Goal: Complete application form

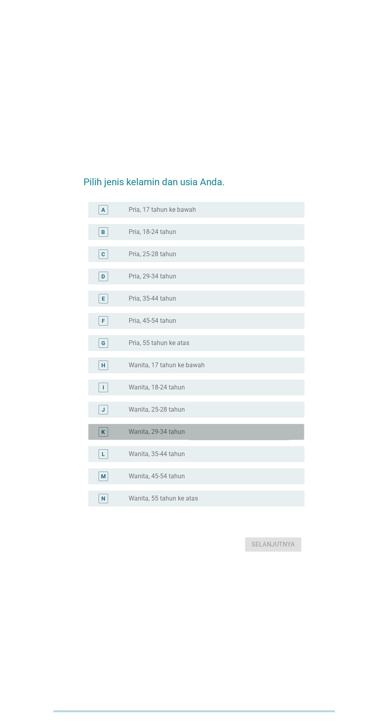
click at [217, 436] on div "radio_button_unchecked Wanita, 29-34 tahun" at bounding box center [210, 432] width 163 height 8
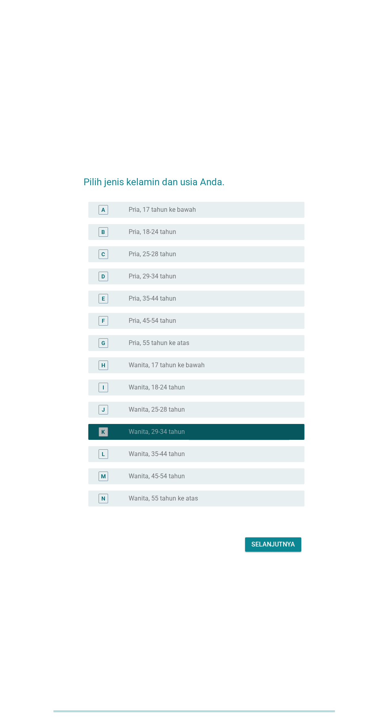
click at [214, 436] on div "radio_button_checked Wanita, 29-34 tahun" at bounding box center [210, 432] width 163 height 8
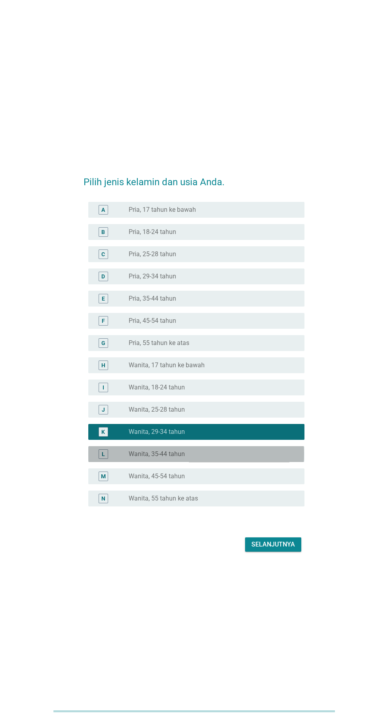
click at [220, 459] on div "radio_button_unchecked Wanita, 35-44 tahun" at bounding box center [214, 454] width 170 height 10
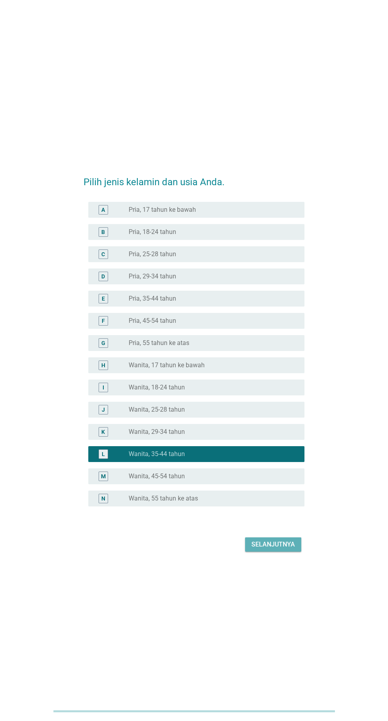
click at [285, 551] on button "Selanjutnya" at bounding box center [273, 544] width 56 height 14
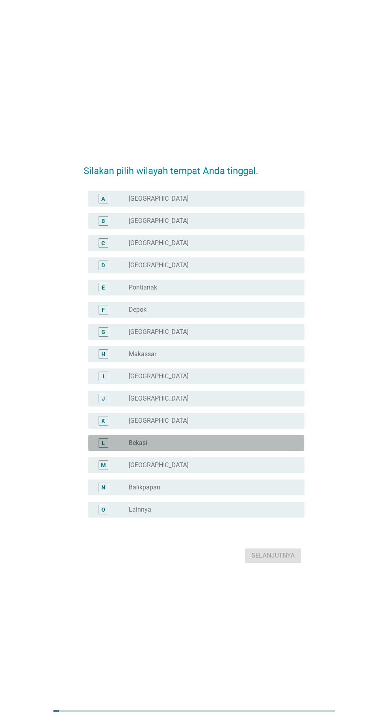
click at [180, 447] on div "radio_button_unchecked Bekasi" at bounding box center [210, 443] width 163 height 8
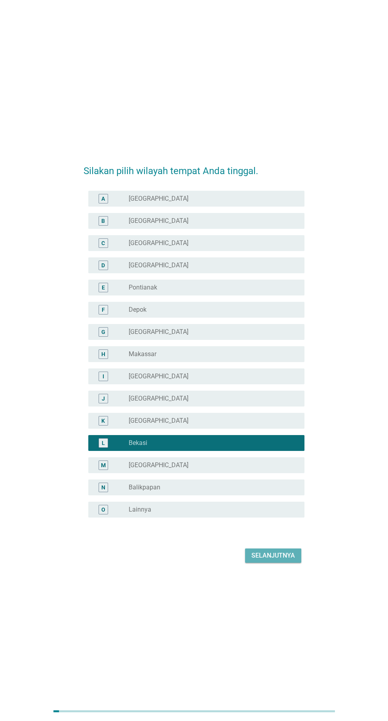
click at [283, 563] on button "Selanjutnya" at bounding box center [273, 555] width 56 height 14
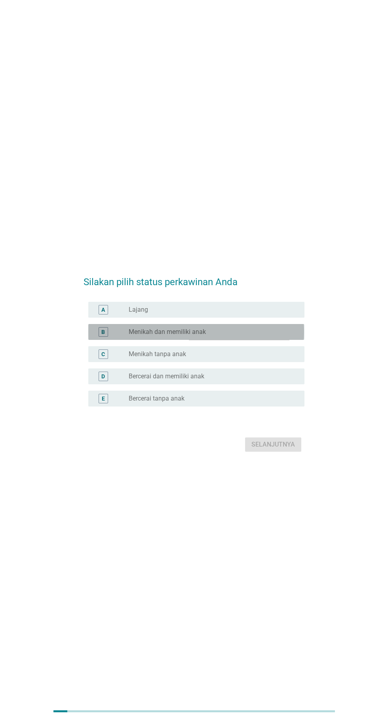
click at [239, 336] on div "radio_button_unchecked Menikah dan memiliki anak" at bounding box center [210, 332] width 163 height 8
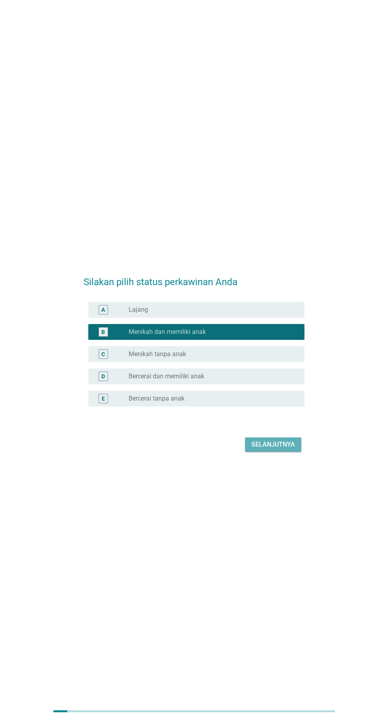
click at [291, 449] on div "Selanjutnya" at bounding box center [274, 445] width 44 height 10
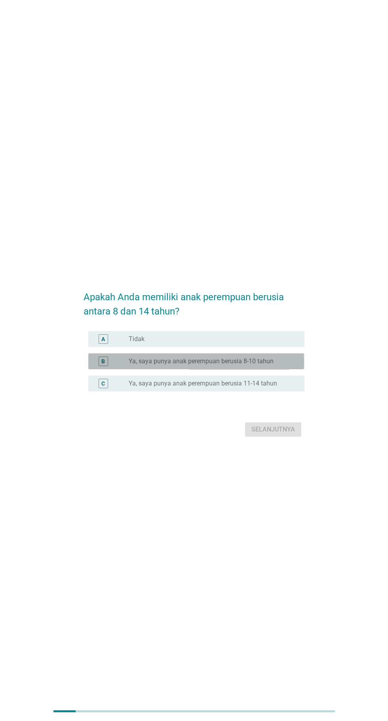
click at [262, 365] on label "Ya, saya punya anak perempuan berusia 8-10 tahun" at bounding box center [201, 361] width 145 height 8
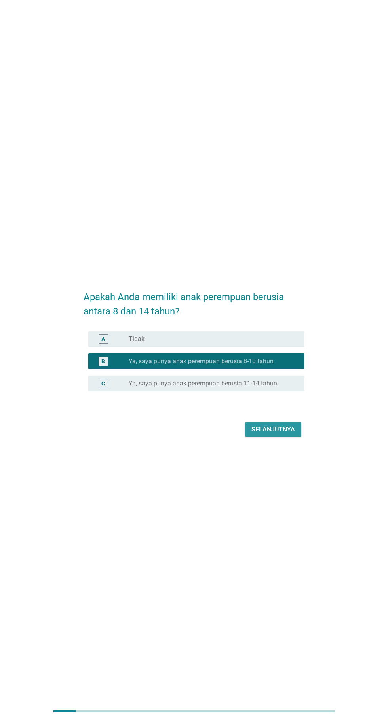
click at [271, 434] on div "Selanjutnya" at bounding box center [274, 430] width 44 height 10
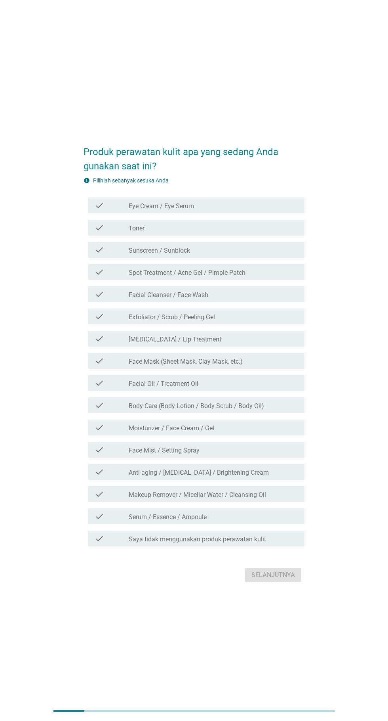
click at [248, 210] on div "check_box_outline_blank Eye Cream / Eye Serum" at bounding box center [214, 206] width 170 height 10
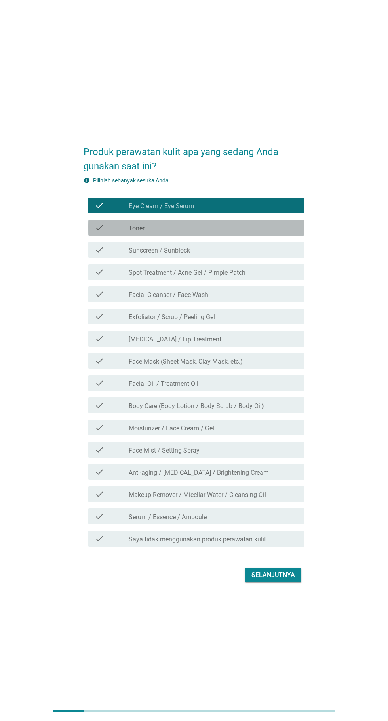
click at [249, 232] on div "check_box_outline_blank Toner" at bounding box center [214, 228] width 170 height 10
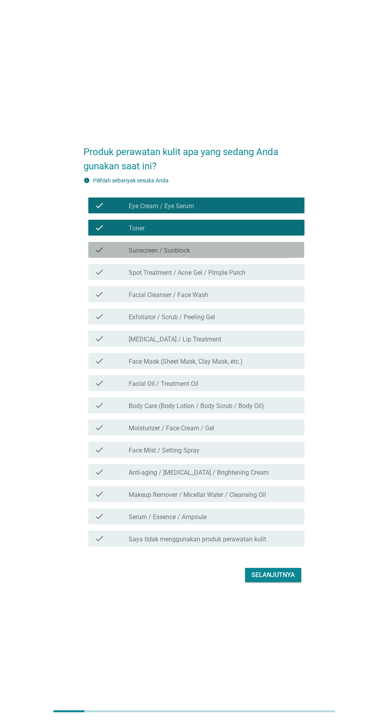
click at [248, 254] on div "check_box_outline_blank Sunscreen / Sunblock" at bounding box center [214, 250] width 170 height 10
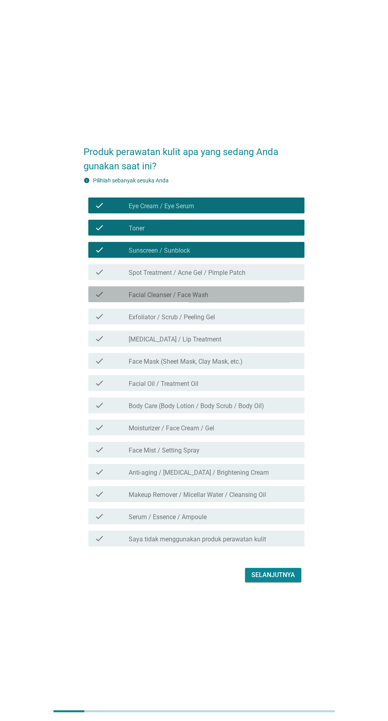
click at [253, 299] on div "check_box_outline_blank Facial Cleanser / Face Wash" at bounding box center [214, 294] width 170 height 10
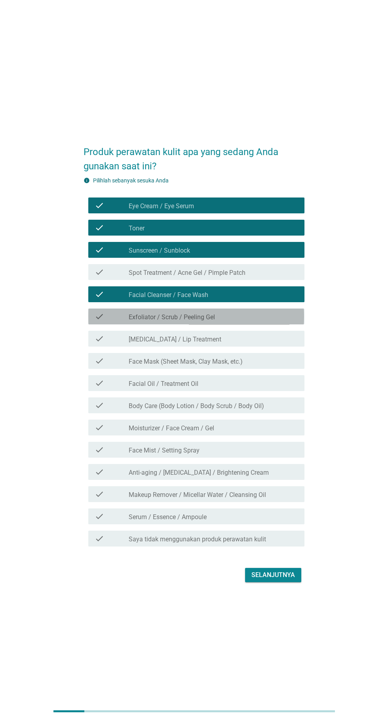
click at [258, 321] on div "check_box_outline_blank Exfoliator / Scrub / Peeling Gel" at bounding box center [214, 317] width 170 height 10
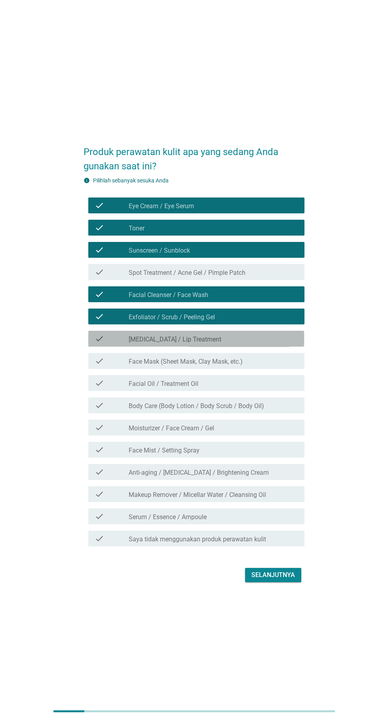
click at [253, 343] on div "check_box_outline_blank [MEDICAL_DATA] / Lip Treatment" at bounding box center [214, 339] width 170 height 10
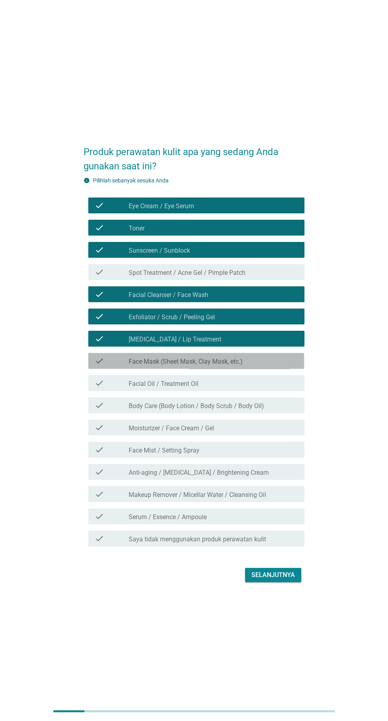
click at [242, 365] on label "Face Mask (Sheet Mask, Clay Mask, etc.)" at bounding box center [186, 362] width 114 height 8
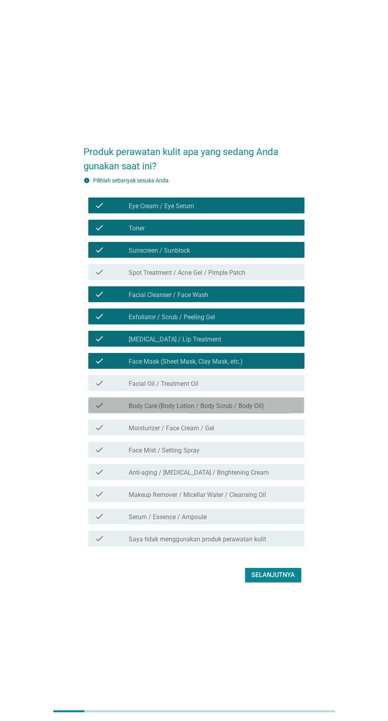
click at [253, 410] on label "Body Care (Body Lotion / Body Scrub / Body Oil)" at bounding box center [197, 406] width 136 height 8
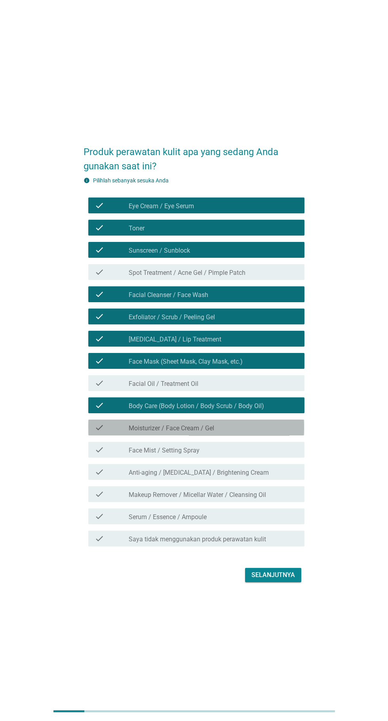
click at [246, 432] on div "check_box_outline_blank Moisturizer / Face Cream / Gel" at bounding box center [214, 428] width 170 height 10
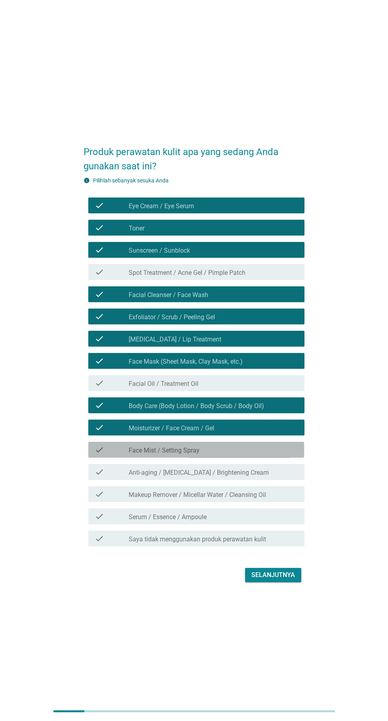
click at [251, 454] on div "check_box_outline_blank Face Mist / Setting Spray" at bounding box center [214, 450] width 170 height 10
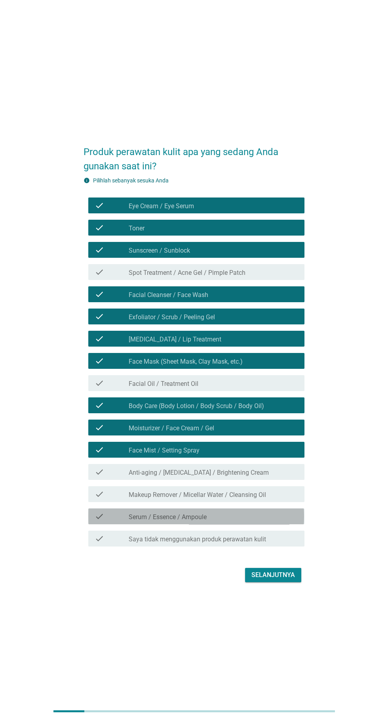
click at [245, 521] on div "check_box_outline_blank Serum / Essence / Ampoule" at bounding box center [214, 516] width 170 height 10
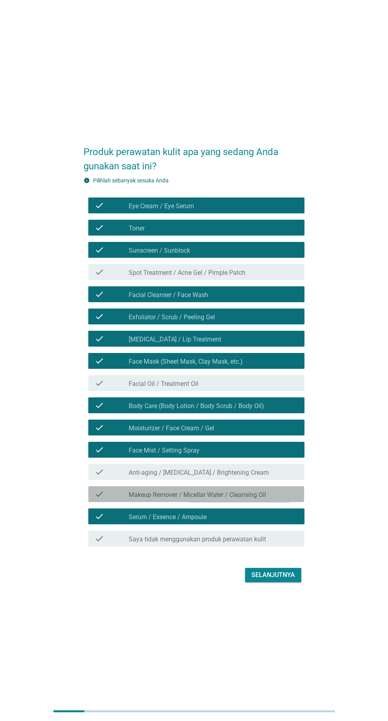
click at [244, 499] on label "Makeup Remover / Micellar Water / Cleansing Oil" at bounding box center [198, 495] width 138 height 8
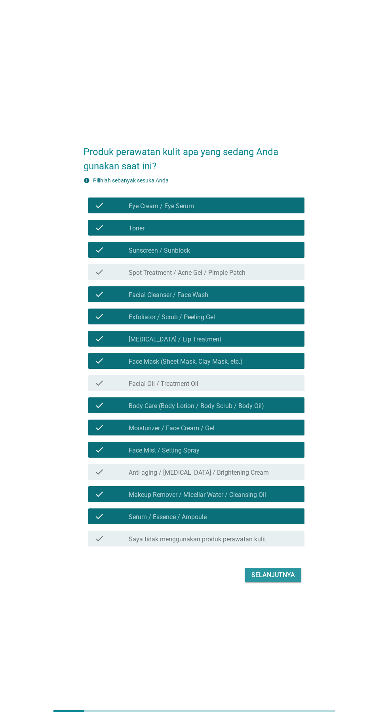
click at [286, 580] on div "Selanjutnya" at bounding box center [274, 575] width 44 height 10
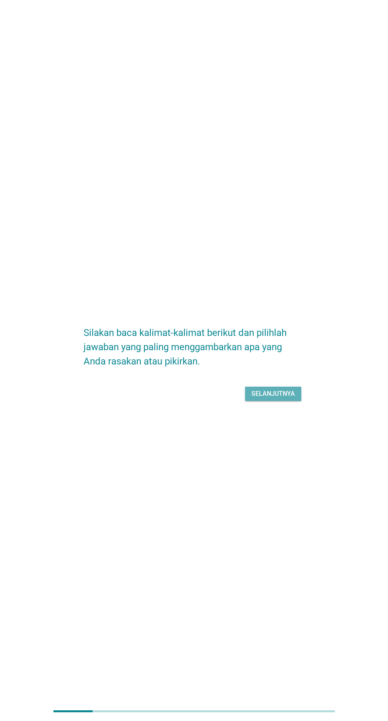
click at [276, 398] on div "Selanjutnya" at bounding box center [274, 394] width 44 height 10
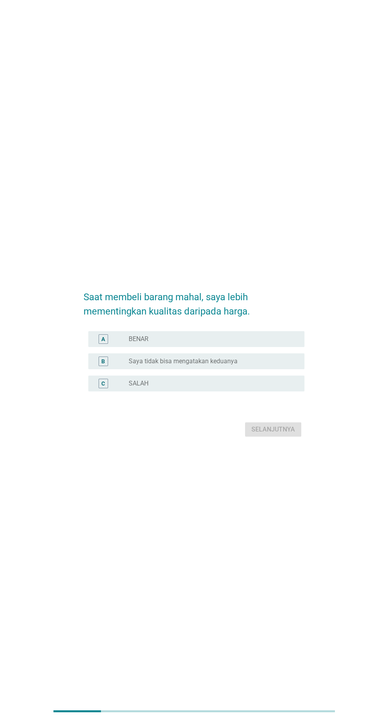
click at [229, 343] on div "radio_button_unchecked BENAR" at bounding box center [210, 339] width 163 height 8
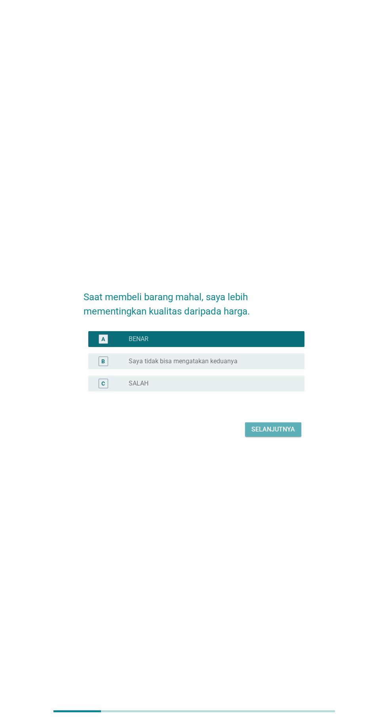
click at [287, 434] on div "Selanjutnya" at bounding box center [274, 430] width 44 height 10
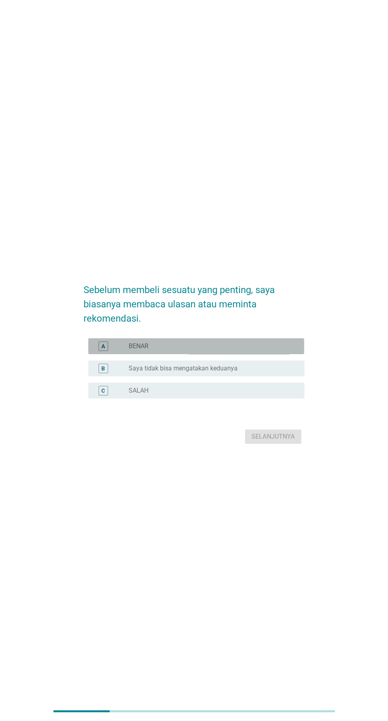
click at [226, 350] on div "radio_button_unchecked BENAR" at bounding box center [210, 346] width 163 height 8
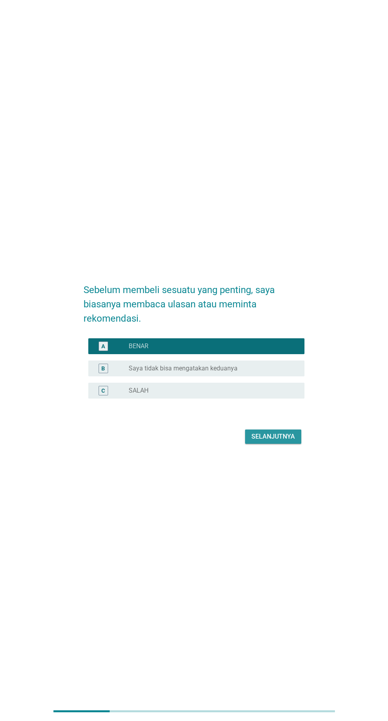
click at [276, 441] on div "Selanjutnya" at bounding box center [274, 437] width 44 height 10
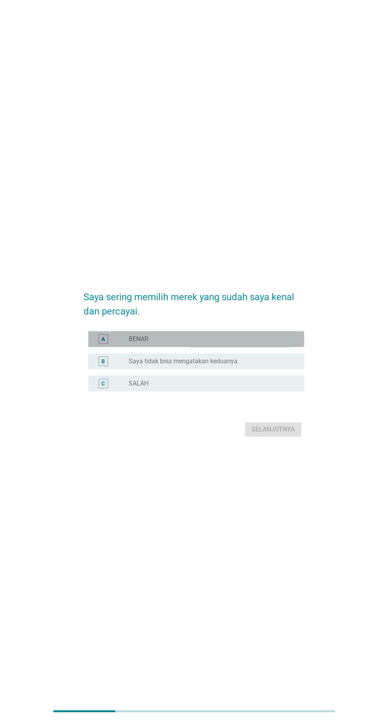
click at [223, 343] on div "radio_button_unchecked BENAR" at bounding box center [210, 339] width 163 height 8
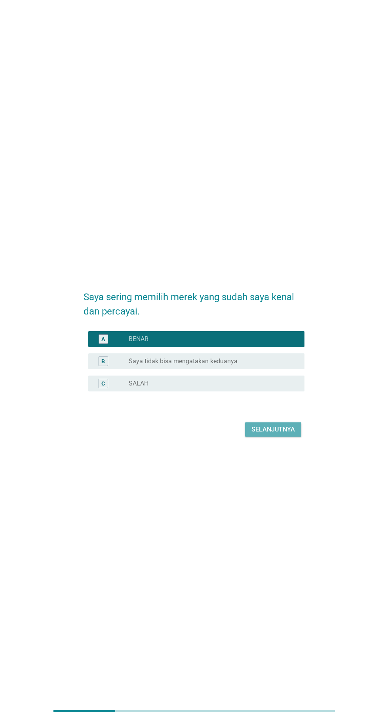
click at [277, 434] on div "Selanjutnya" at bounding box center [274, 430] width 44 height 10
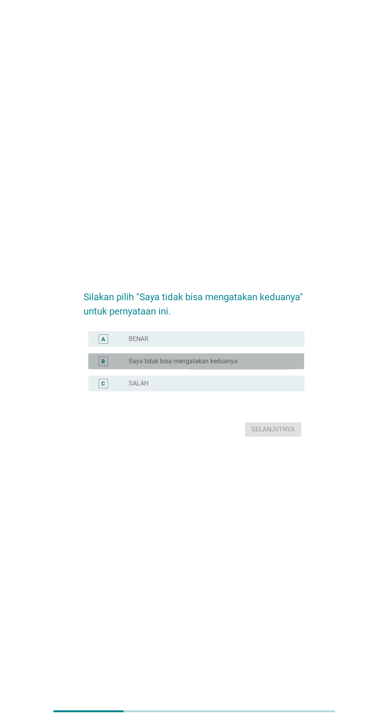
click at [228, 365] on label "Saya tidak bisa mengatakan keduanya" at bounding box center [183, 361] width 109 height 8
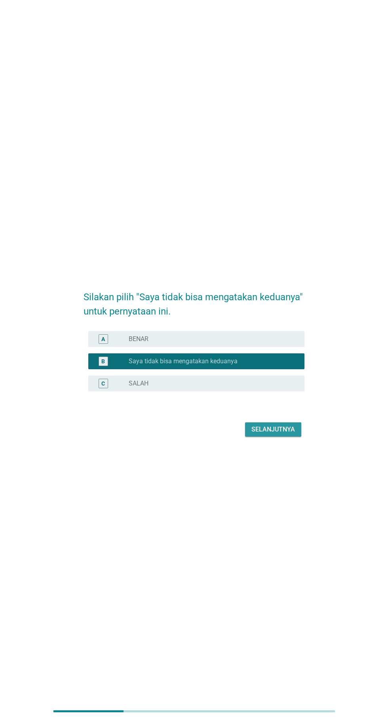
click at [277, 434] on div "Selanjutnya" at bounding box center [274, 430] width 44 height 10
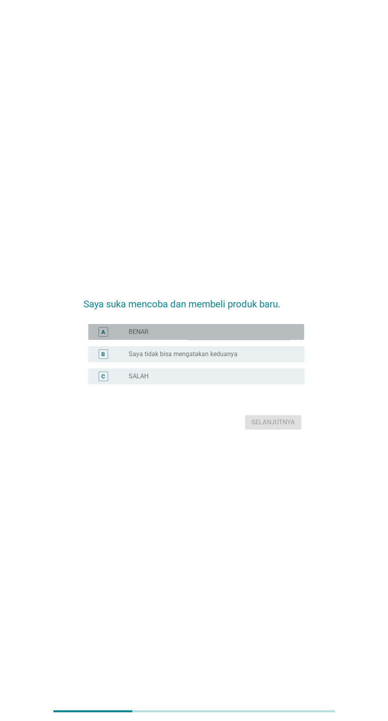
click at [224, 336] on div "radio_button_unchecked BENAR" at bounding box center [210, 332] width 163 height 8
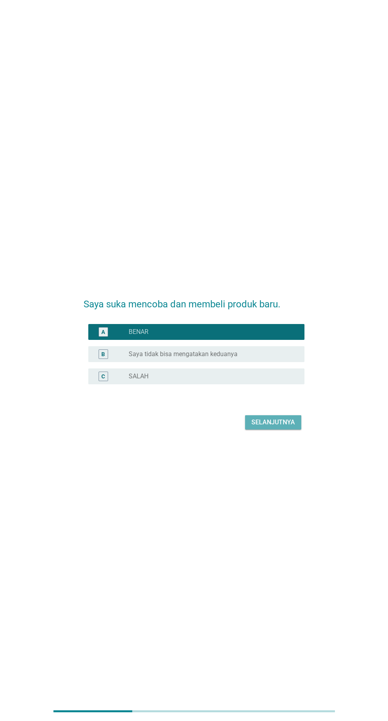
click at [278, 427] on div "Selanjutnya" at bounding box center [274, 422] width 44 height 10
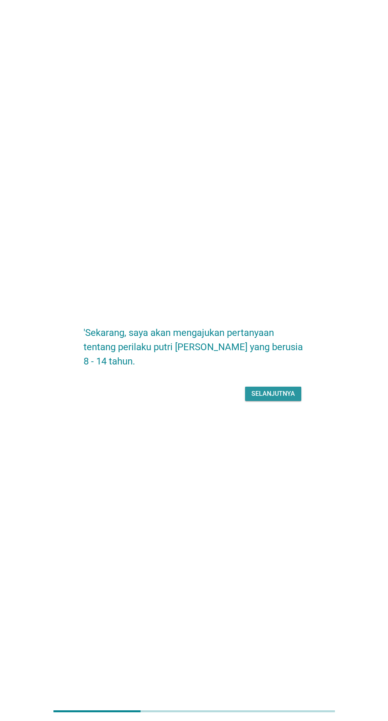
click at [281, 398] on div "Selanjutnya" at bounding box center [274, 394] width 44 height 10
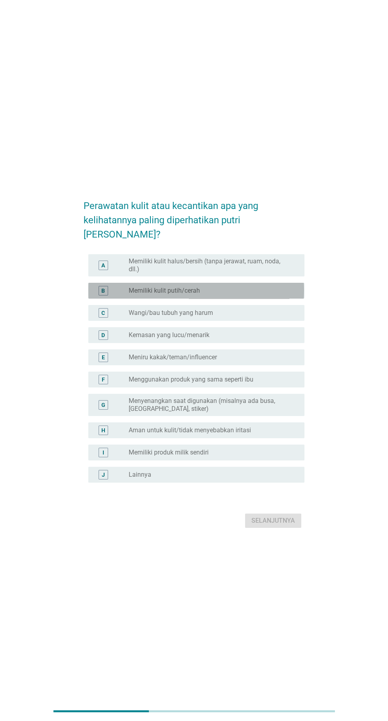
click at [259, 295] on div "radio_button_unchecked Memiliki kulit putih/cerah" at bounding box center [210, 291] width 163 height 8
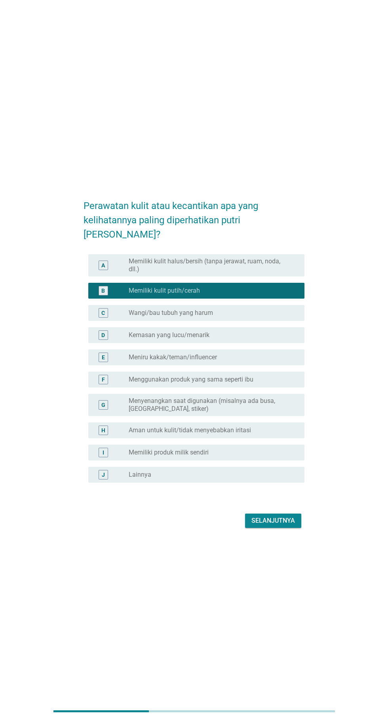
click at [255, 317] on div "radio_button_unchecked Wangi/bau tubuh yang harum" at bounding box center [210, 313] width 163 height 8
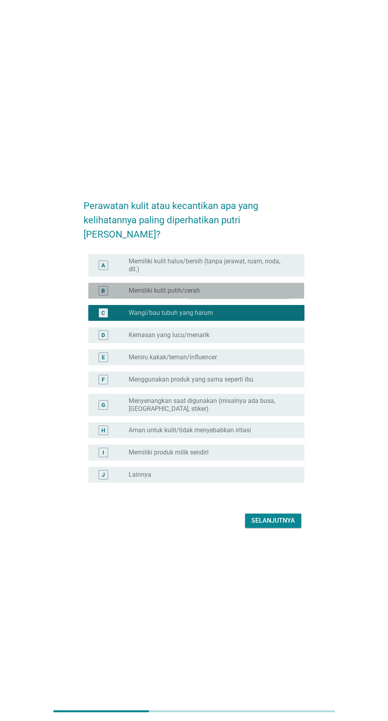
click at [252, 295] on div "radio_button_unchecked Memiliki kulit putih/cerah" at bounding box center [210, 291] width 163 height 8
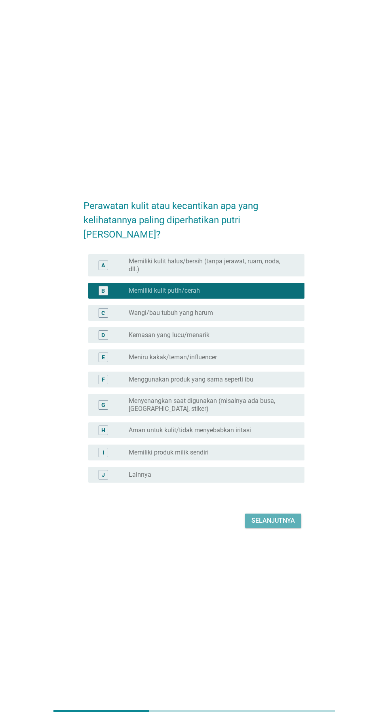
click at [295, 525] on div "Selanjutnya" at bounding box center [274, 521] width 44 height 10
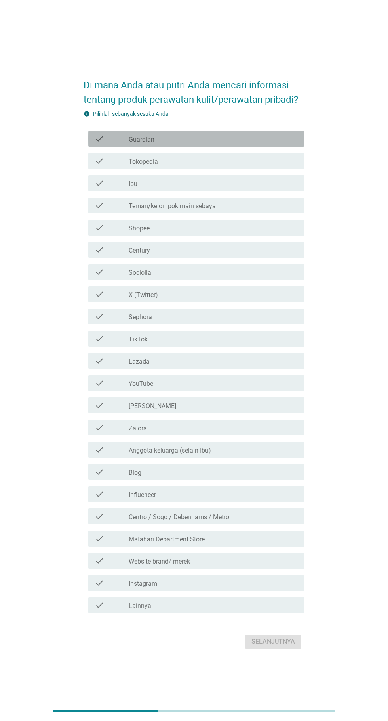
click at [265, 144] on div "check_box_outline_blank Guardian" at bounding box center [214, 139] width 170 height 10
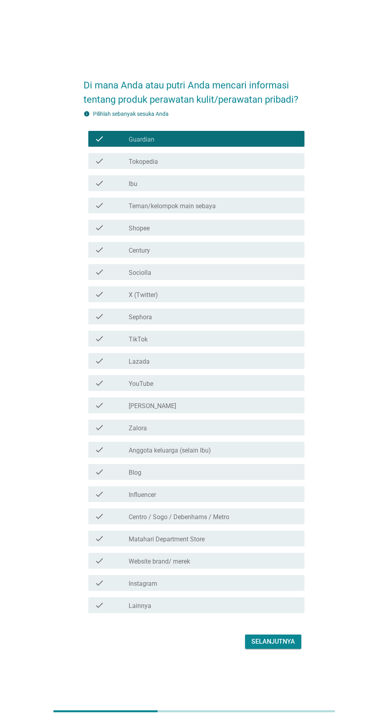
click at [266, 166] on div "check_box_outline_blank Tokopedia" at bounding box center [214, 161] width 170 height 10
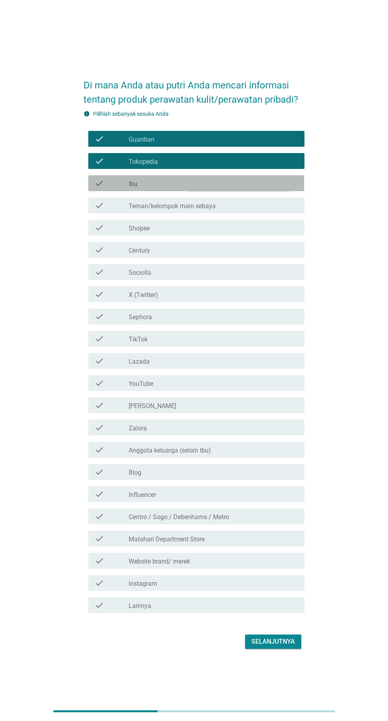
click at [265, 188] on div "check_box_outline_blank Ibu" at bounding box center [214, 183] width 170 height 10
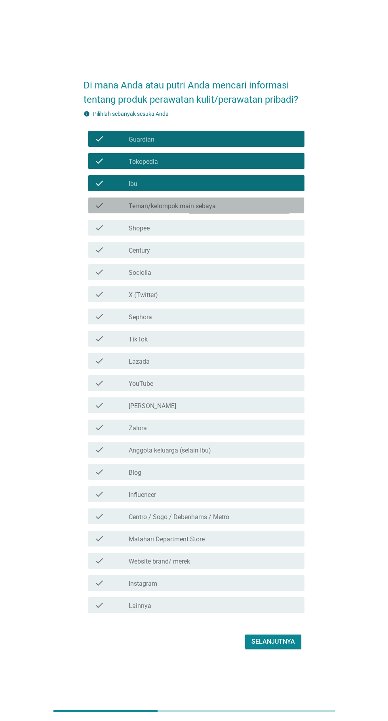
click at [265, 210] on div "check_box_outline_blank Teman/kelompok main sebaya" at bounding box center [214, 206] width 170 height 10
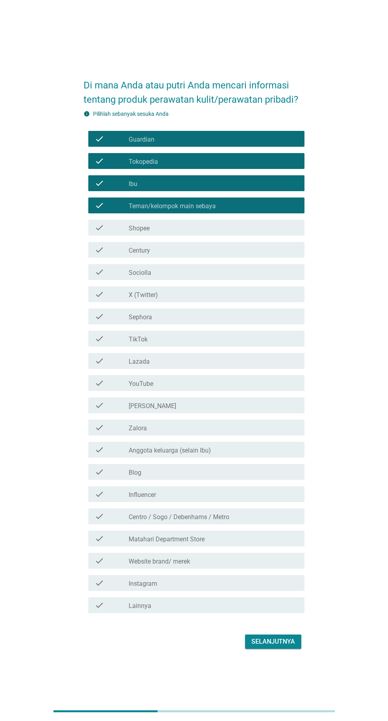
click at [261, 232] on div "check_box_outline_blank Shopee" at bounding box center [214, 228] width 170 height 10
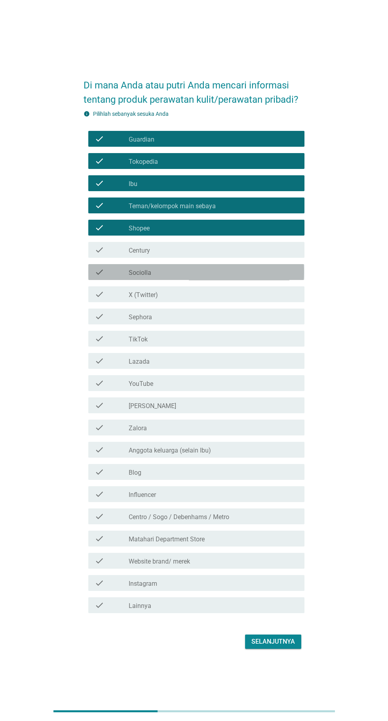
click at [258, 277] on div "check_box_outline_blank Sociolla" at bounding box center [214, 272] width 170 height 10
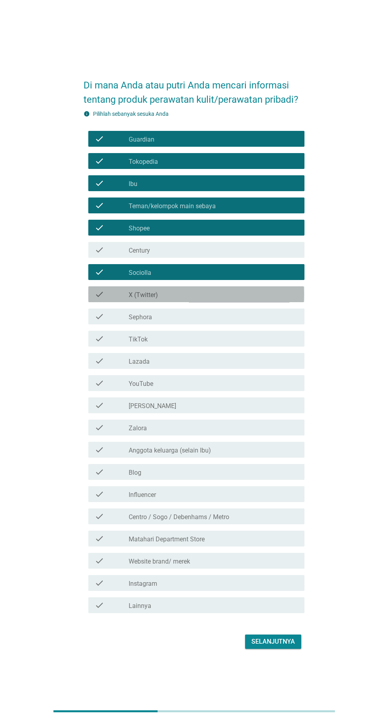
click at [252, 299] on div "check_box_outline_blank X (Twitter)" at bounding box center [214, 294] width 170 height 10
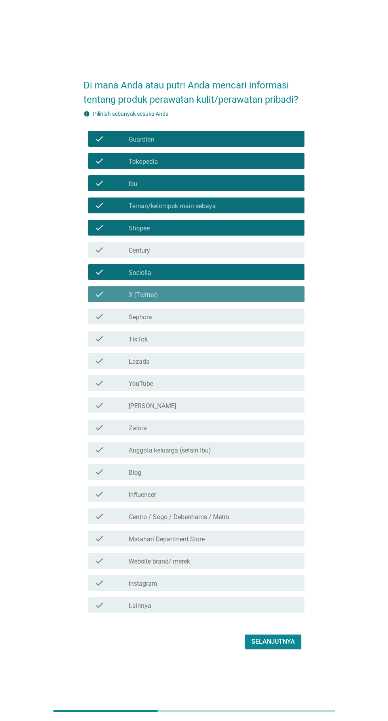
click at [250, 299] on div "check_box_outline_blank X (Twitter)" at bounding box center [214, 294] width 170 height 10
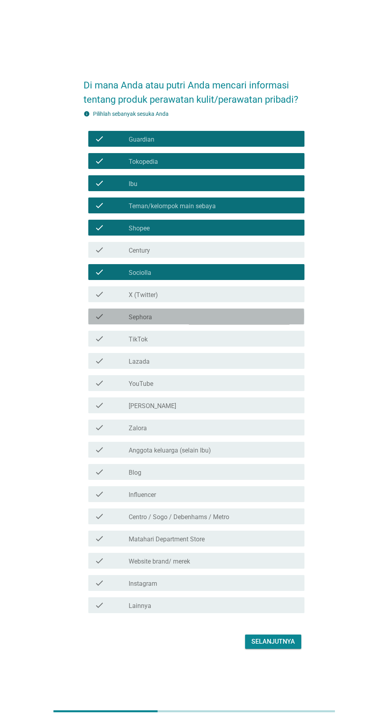
click at [247, 321] on div "check_box_outline_blank Sephora" at bounding box center [214, 317] width 170 height 10
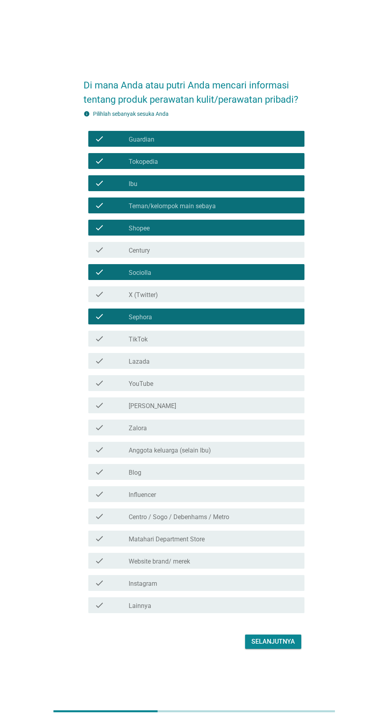
click at [248, 343] on div "check_box_outline_blank TikTok" at bounding box center [214, 339] width 170 height 10
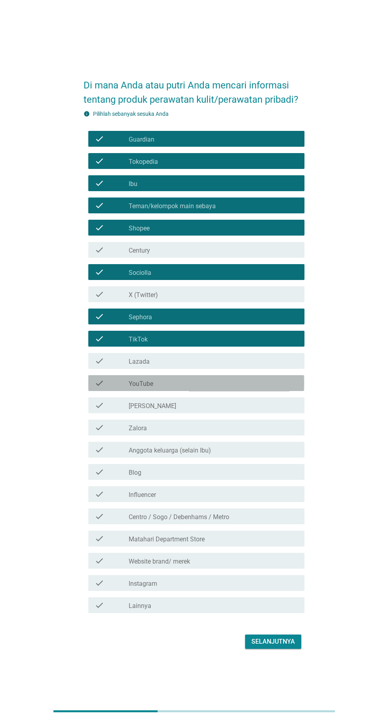
click at [238, 388] on div "check_box_outline_blank YouTube" at bounding box center [214, 383] width 170 height 10
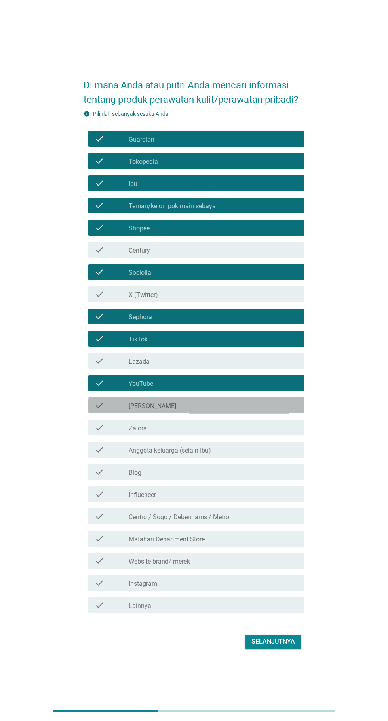
click at [242, 410] on div "check_box_outline_blank [PERSON_NAME]" at bounding box center [214, 405] width 170 height 10
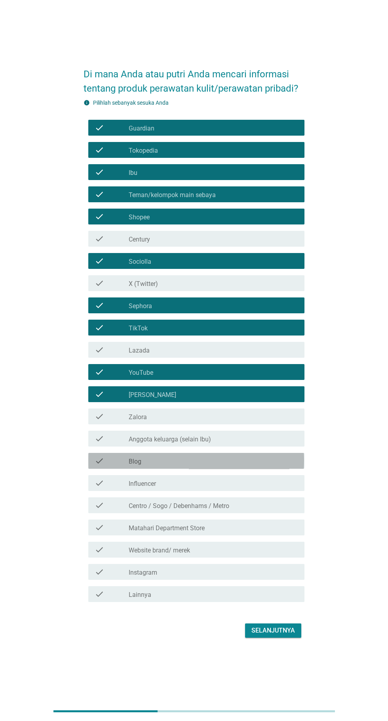
scroll to position [19, 0]
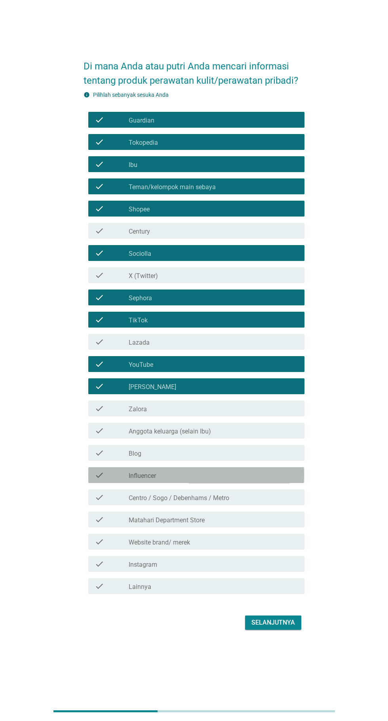
click at [255, 480] on div "check_box_outline_blank Influencer" at bounding box center [214, 475] width 170 height 10
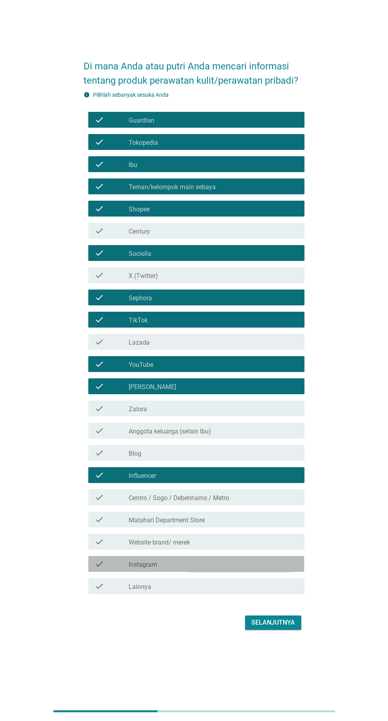
click at [241, 568] on div "check_box_outline_blank Instagram" at bounding box center [214, 564] width 170 height 10
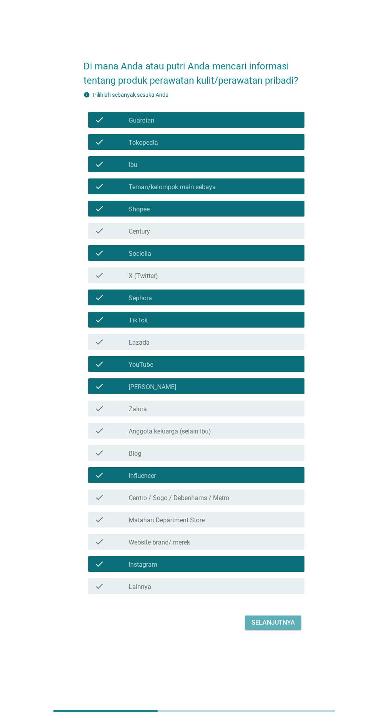
click at [288, 630] on button "Selanjutnya" at bounding box center [273, 622] width 56 height 14
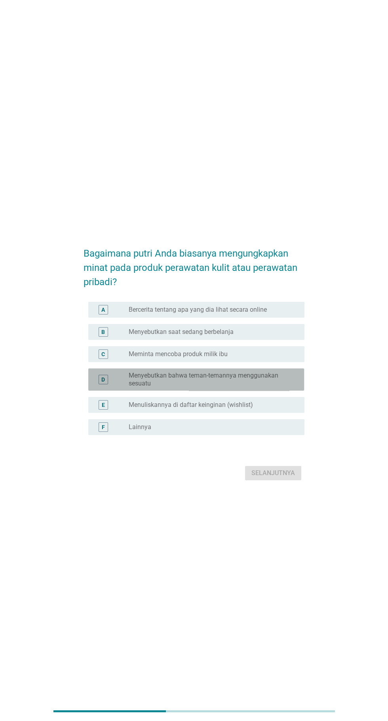
click at [272, 387] on label "Menyebutkan bahwa teman-temannya menggunakan sesuatu" at bounding box center [210, 379] width 163 height 16
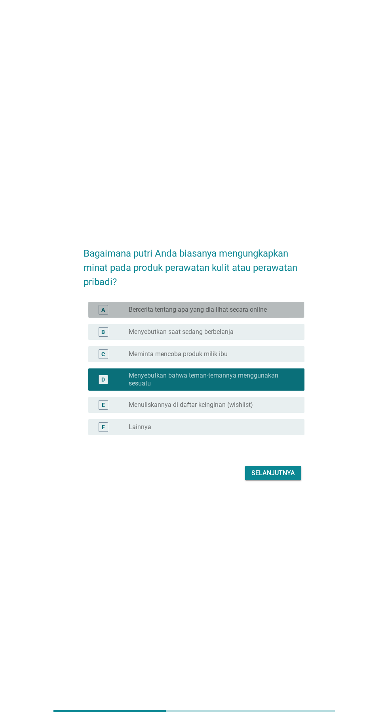
click at [263, 314] on label "Bercerita tentang apa yang dia lihat secara online" at bounding box center [198, 310] width 138 height 8
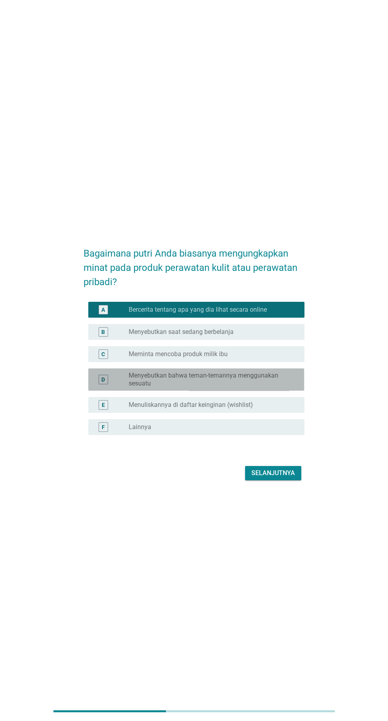
click at [266, 387] on label "Menyebutkan bahwa teman-temannya menggunakan sesuatu" at bounding box center [210, 379] width 163 height 16
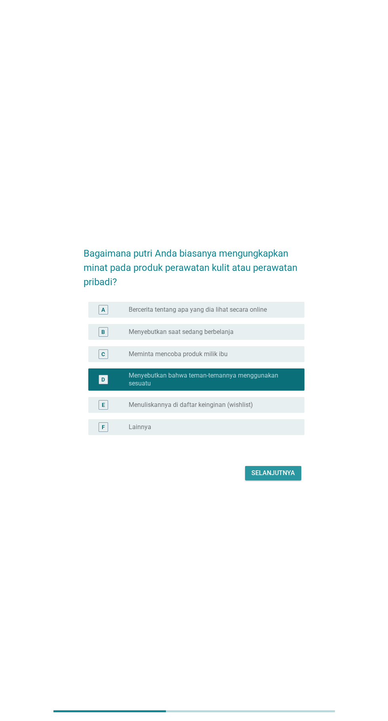
click at [279, 478] on div "Selanjutnya" at bounding box center [274, 473] width 44 height 10
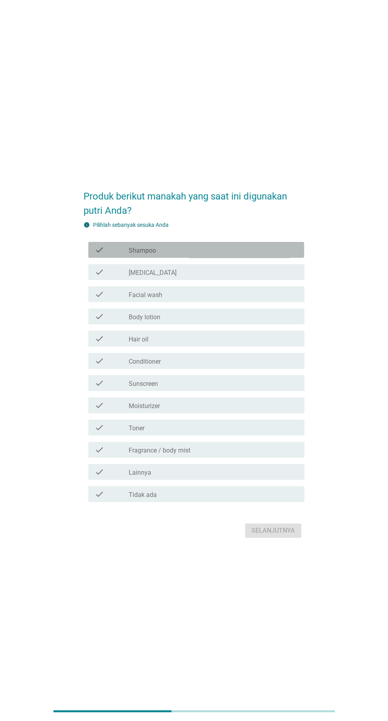
click at [256, 254] on div "check_box_outline_blank Shampoo" at bounding box center [214, 250] width 170 height 10
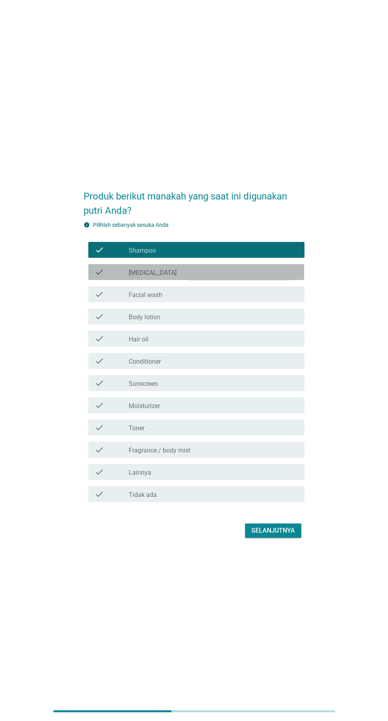
click at [257, 277] on div "check_box_outline_blank [MEDICAL_DATA]" at bounding box center [214, 272] width 170 height 10
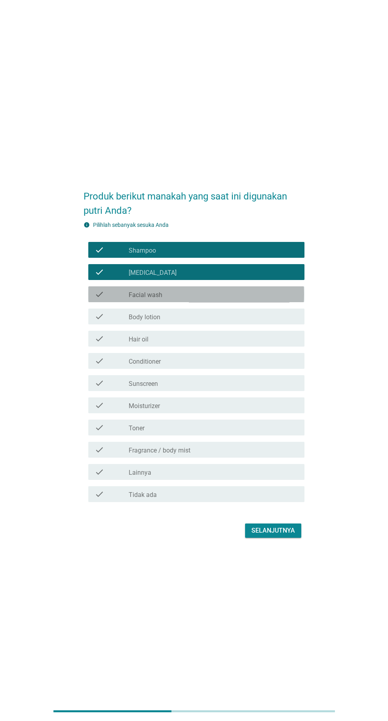
click at [258, 299] on div "check_box_outline_blank Facial wash" at bounding box center [214, 294] width 170 height 10
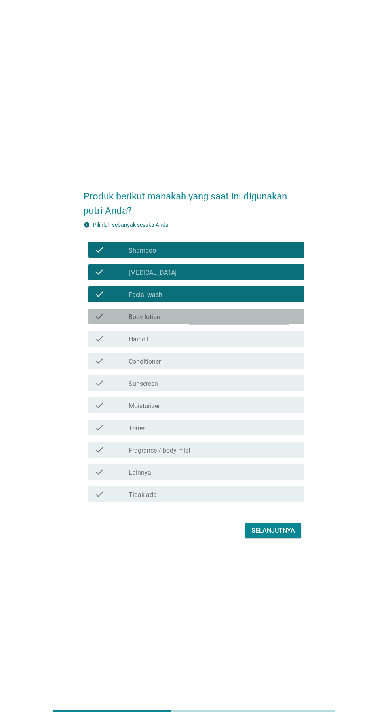
click at [257, 321] on div "check_box_outline_blank Body lotion" at bounding box center [214, 317] width 170 height 10
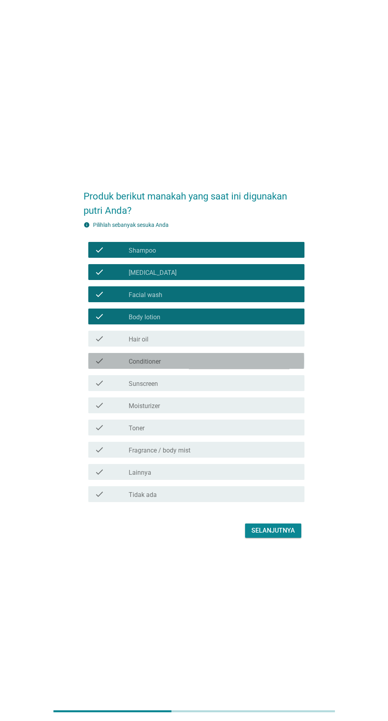
click at [245, 365] on div "check_box_outline_blank Conditioner" at bounding box center [214, 361] width 170 height 10
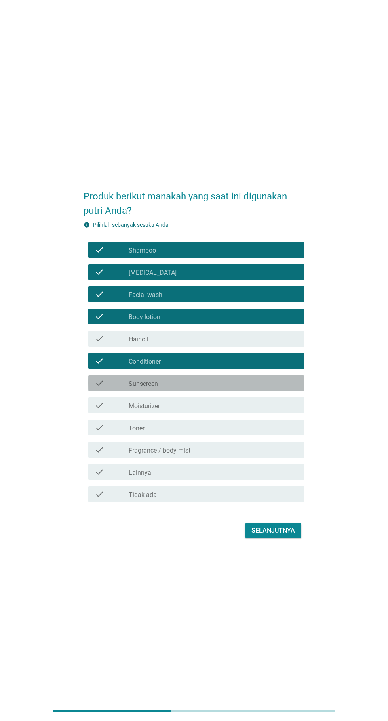
click at [242, 388] on div "check_box_outline_blank Sunscreen" at bounding box center [214, 383] width 170 height 10
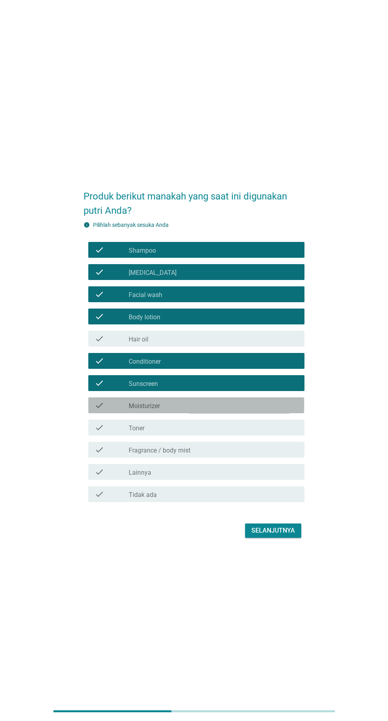
click at [242, 410] on div "check_box_outline_blank Moisturizer" at bounding box center [214, 405] width 170 height 10
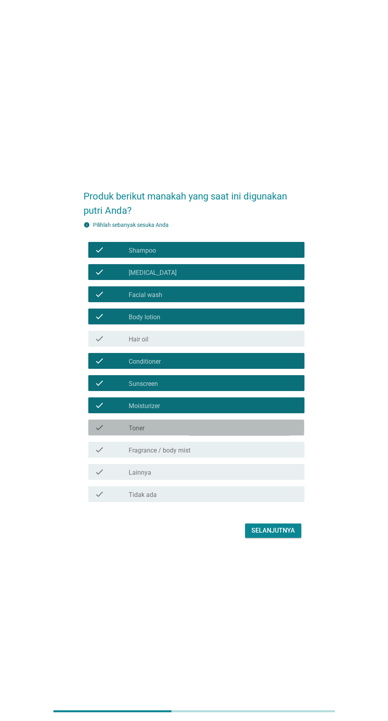
click at [242, 432] on div "check_box_outline_blank Toner" at bounding box center [214, 428] width 170 height 10
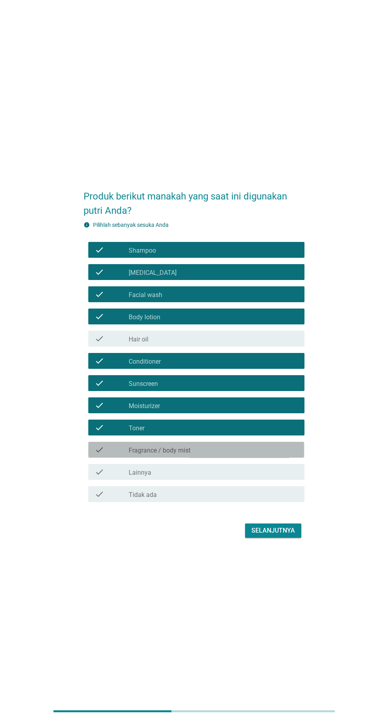
click at [241, 454] on div "check_box_outline_blank Fragrance / body mist" at bounding box center [214, 450] width 170 height 10
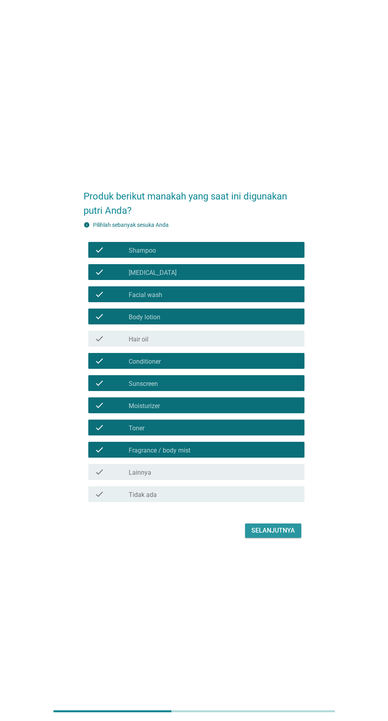
click at [273, 538] on button "Selanjutnya" at bounding box center [273, 530] width 56 height 14
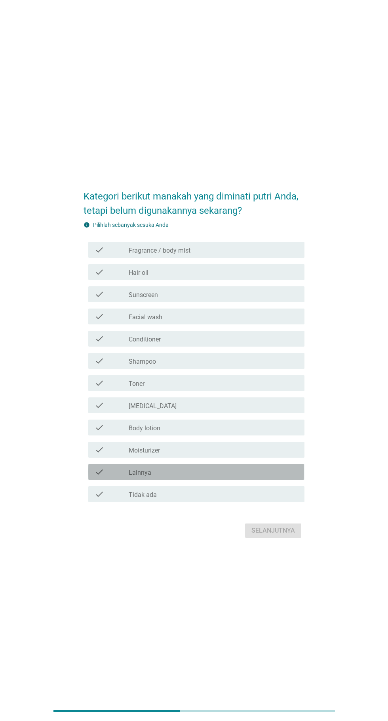
click at [241, 476] on div "check_box_outline_blank Lainnya" at bounding box center [214, 472] width 170 height 10
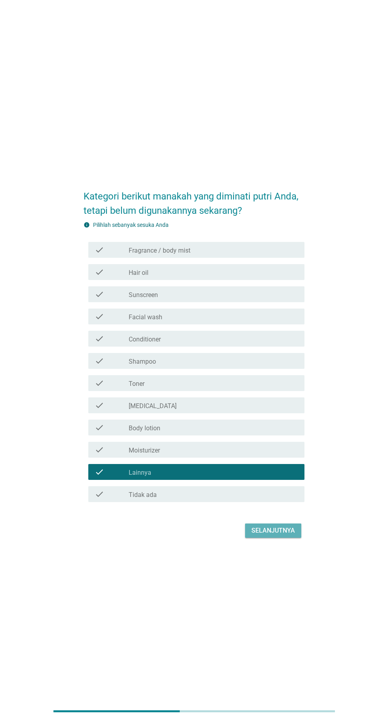
click at [292, 535] on div "Selanjutnya" at bounding box center [274, 531] width 44 height 10
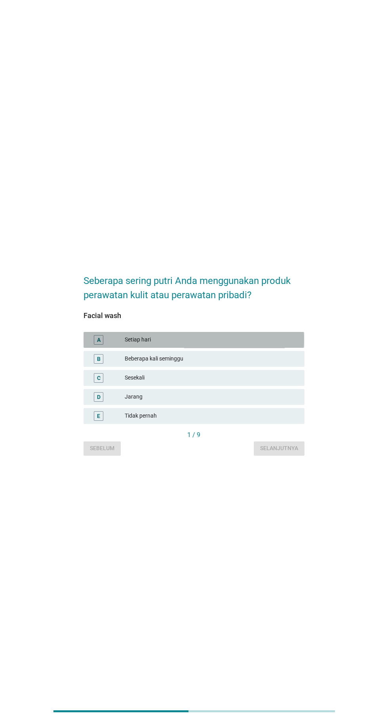
click at [255, 344] on div "Setiap hari" at bounding box center [212, 340] width 174 height 10
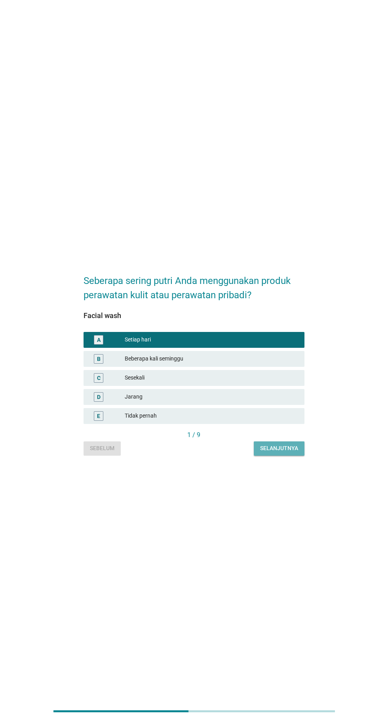
click at [289, 455] on button "Selanjutnya" at bounding box center [279, 448] width 51 height 14
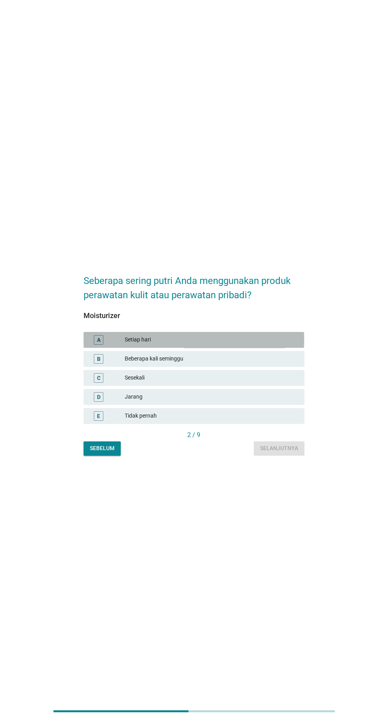
click at [250, 344] on div "Setiap hari" at bounding box center [212, 340] width 174 height 10
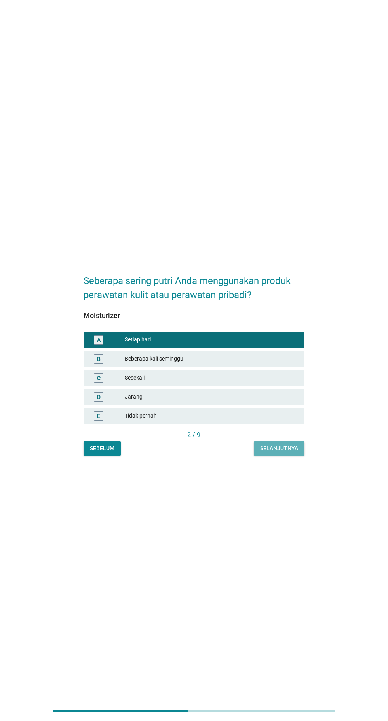
click at [300, 455] on button "Selanjutnya" at bounding box center [279, 448] width 51 height 14
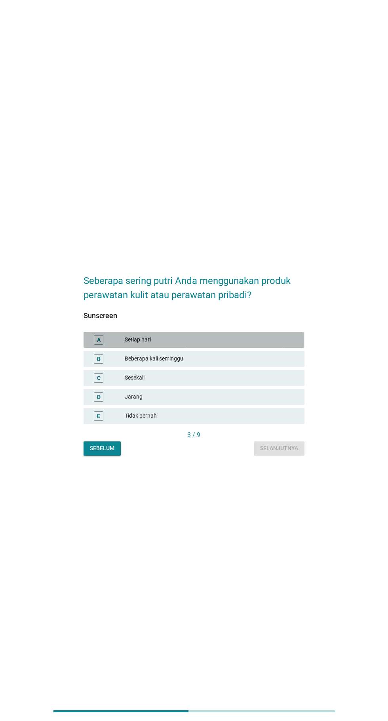
click at [249, 344] on div "Setiap hari" at bounding box center [212, 340] width 174 height 10
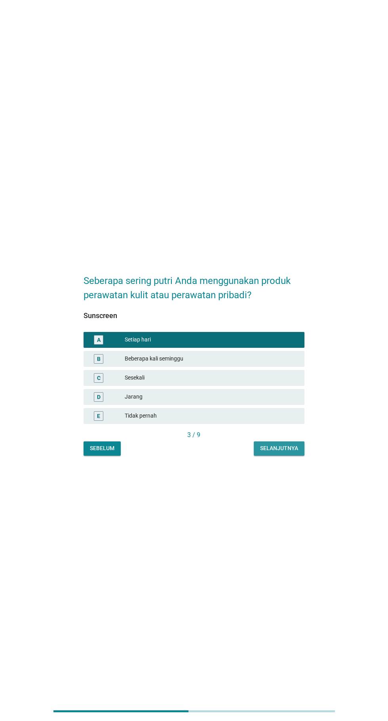
click at [298, 452] on div "Selanjutnya" at bounding box center [279, 448] width 38 height 8
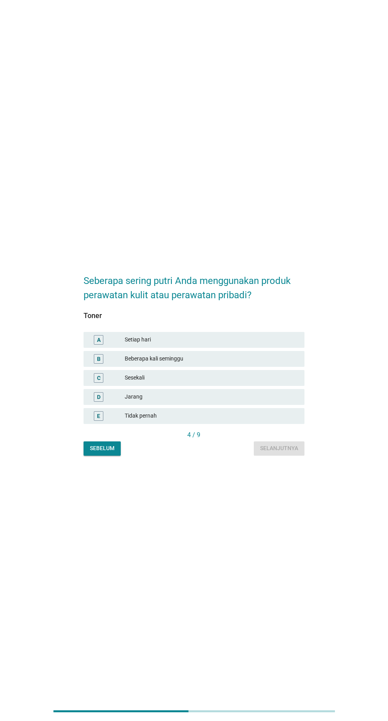
click at [252, 344] on div "Setiap hari" at bounding box center [212, 340] width 174 height 10
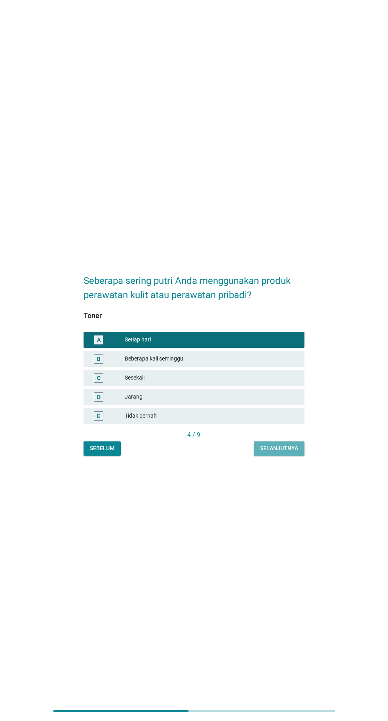
click at [293, 452] on div "Selanjutnya" at bounding box center [279, 448] width 38 height 8
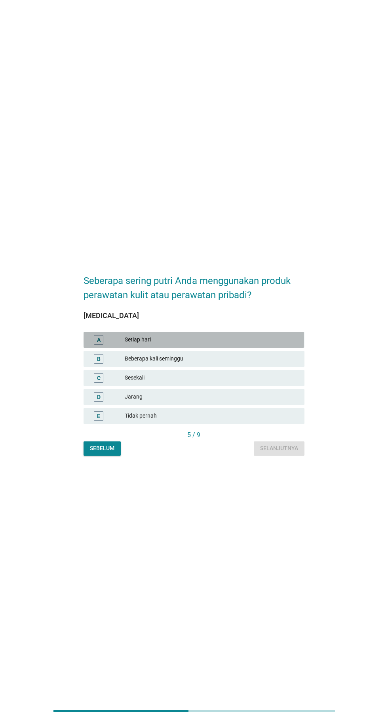
click at [247, 344] on div "Setiap hari" at bounding box center [212, 340] width 174 height 10
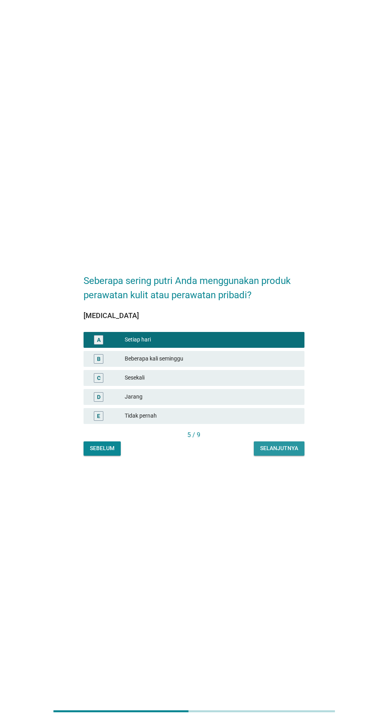
click at [294, 452] on div "Selanjutnya" at bounding box center [279, 448] width 38 height 8
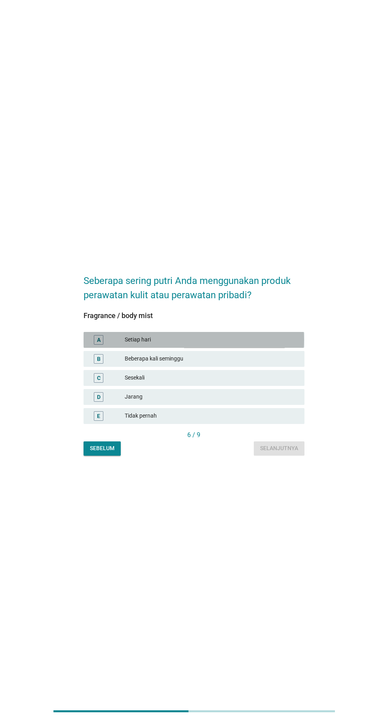
click at [246, 344] on div "Setiap hari" at bounding box center [212, 340] width 174 height 10
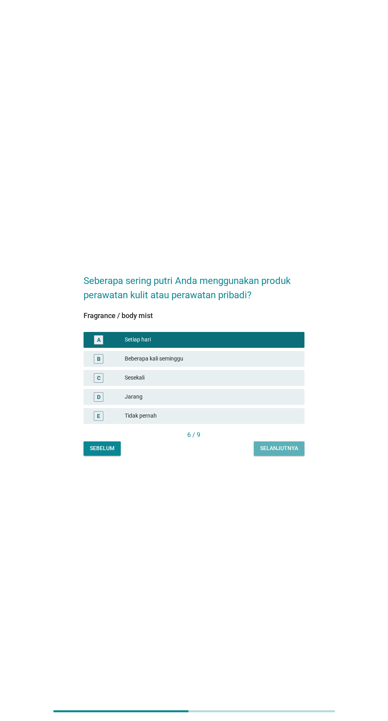
click at [299, 455] on button "Selanjutnya" at bounding box center [279, 448] width 51 height 14
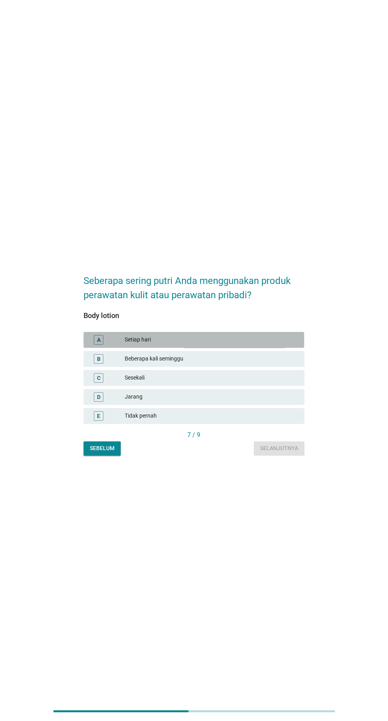
click at [254, 344] on div "Setiap hari" at bounding box center [212, 340] width 174 height 10
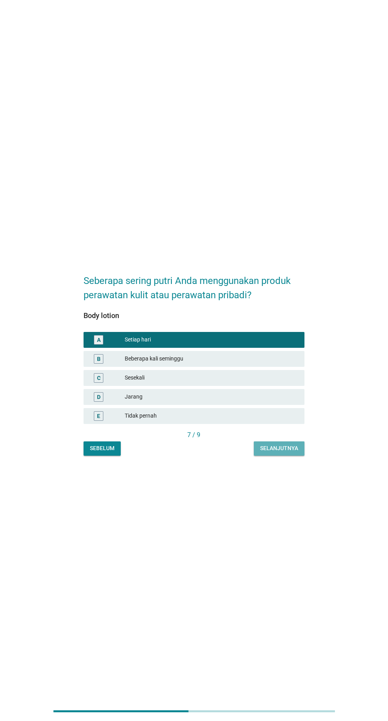
click at [287, 455] on button "Selanjutnya" at bounding box center [279, 448] width 51 height 14
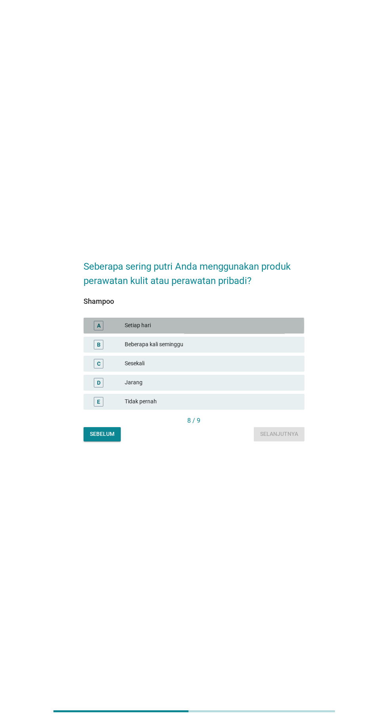
scroll to position [19, 0]
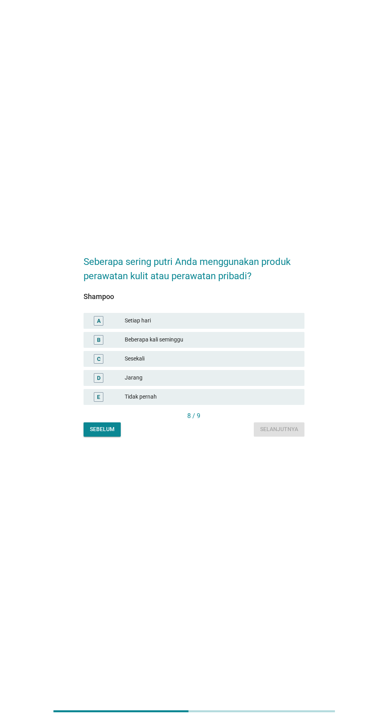
click at [258, 364] on div "Sesekali" at bounding box center [212, 359] width 174 height 10
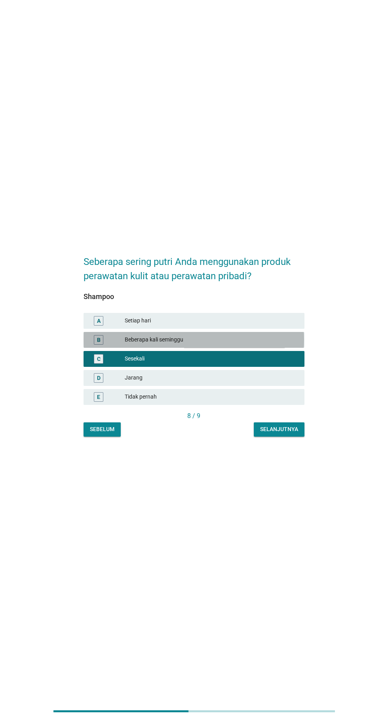
click at [247, 344] on div "Beberapa kali seminggu" at bounding box center [212, 340] width 174 height 10
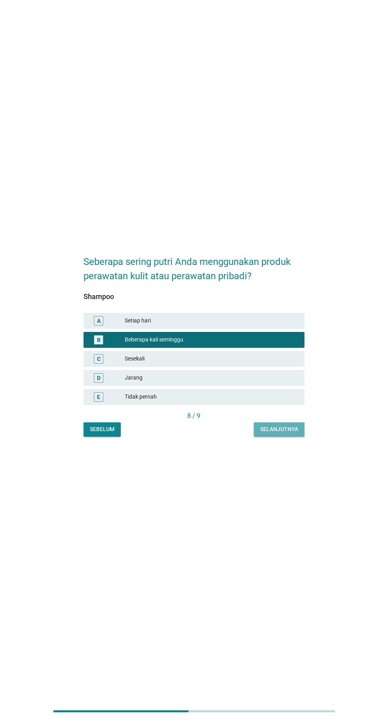
click at [293, 436] on button "Selanjutnya" at bounding box center [279, 429] width 51 height 14
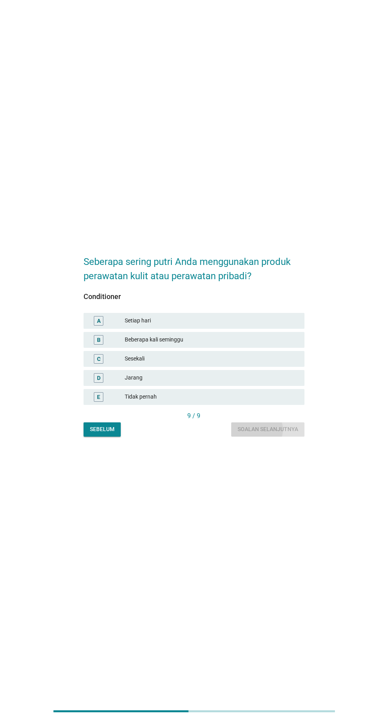
scroll to position [0, 0]
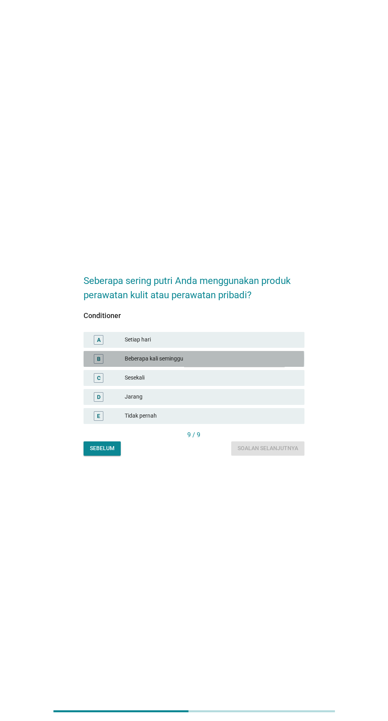
click at [251, 364] on div "Beberapa kali seminggu" at bounding box center [212, 359] width 174 height 10
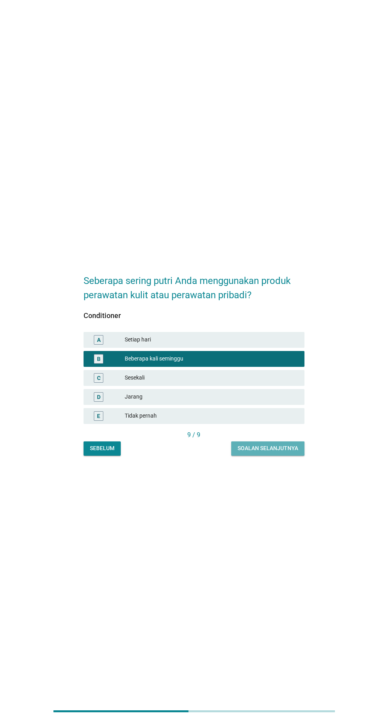
click at [280, 452] on div "Soalan selanjutnya" at bounding box center [268, 448] width 61 height 8
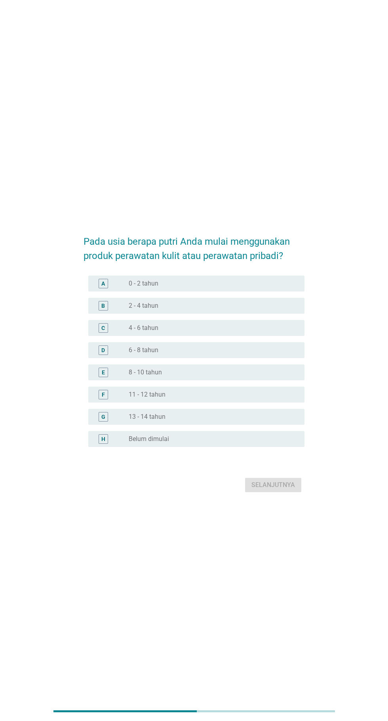
click at [235, 376] on div "radio_button_unchecked 8 - 10 tahun" at bounding box center [210, 372] width 163 height 8
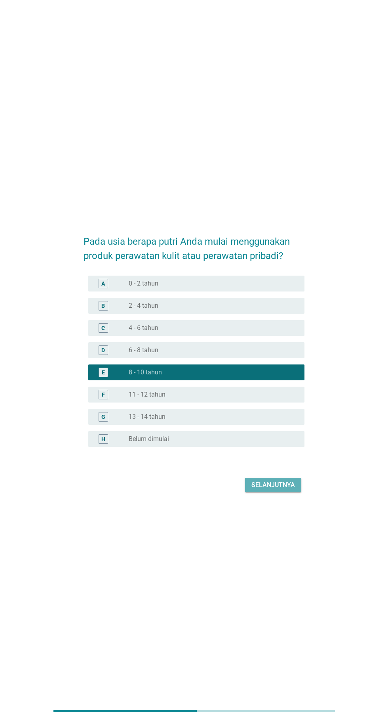
click at [277, 490] on div "Selanjutnya" at bounding box center [274, 485] width 44 height 10
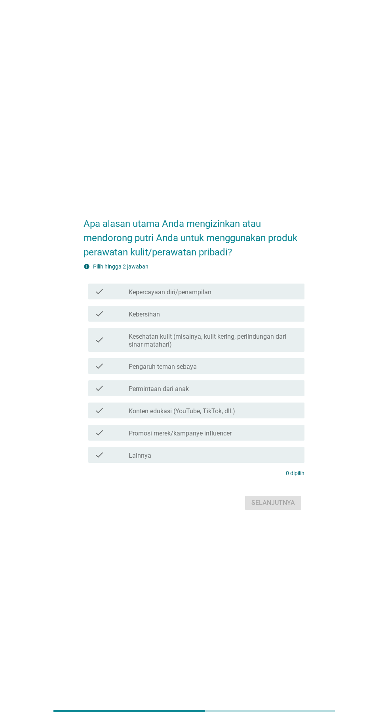
click at [259, 348] on label "Kesehatan kulit (misalnya, kulit kering, perlindungan dari sinar matahari)" at bounding box center [214, 341] width 170 height 16
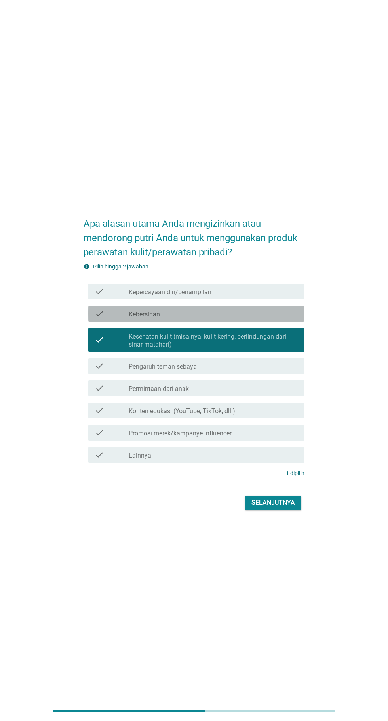
click at [257, 318] on div "check_box_outline_blank Kebersihan" at bounding box center [214, 314] width 170 height 10
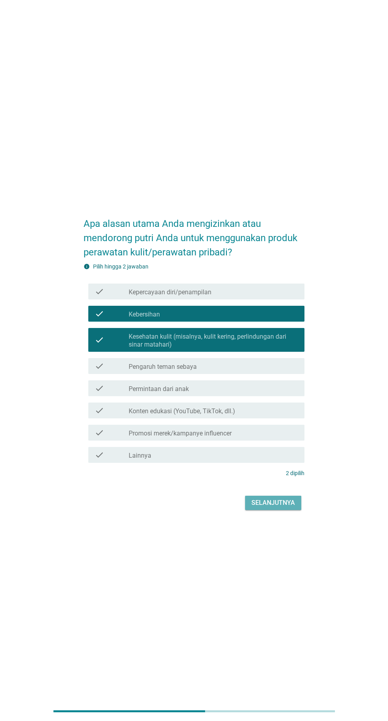
click at [291, 507] on div "Selanjutnya" at bounding box center [274, 503] width 44 height 10
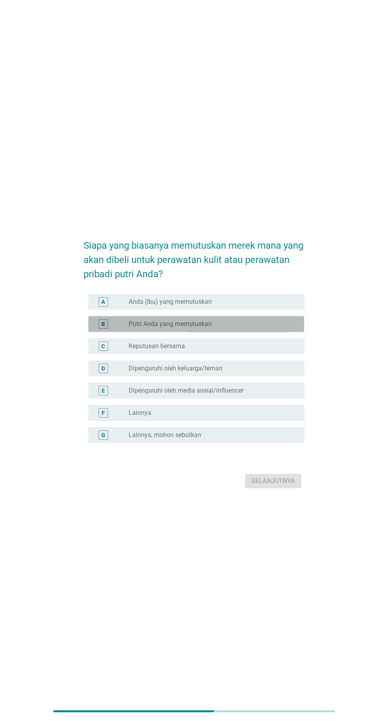
click at [264, 328] on div "radio_button_unchecked Putri Anda yang memutuskan" at bounding box center [210, 324] width 163 height 8
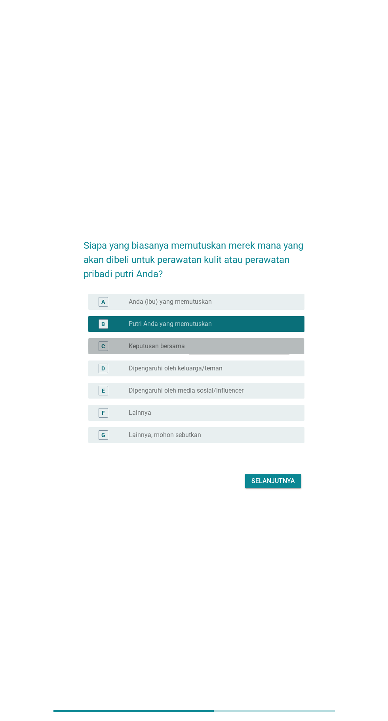
click at [260, 350] on div "radio_button_unchecked Keputusan bersama" at bounding box center [210, 346] width 163 height 8
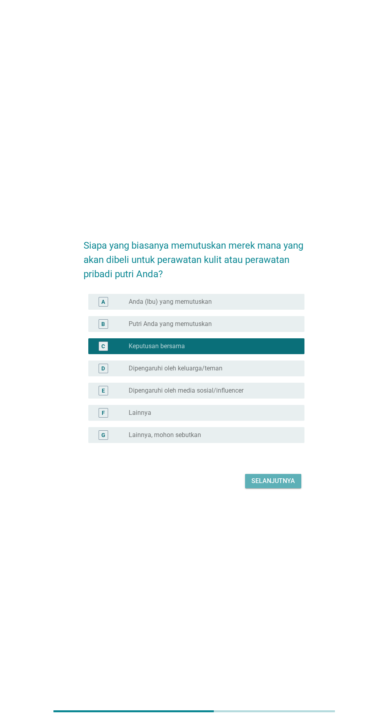
click at [292, 486] on div "Selanjutnya" at bounding box center [274, 481] width 44 height 10
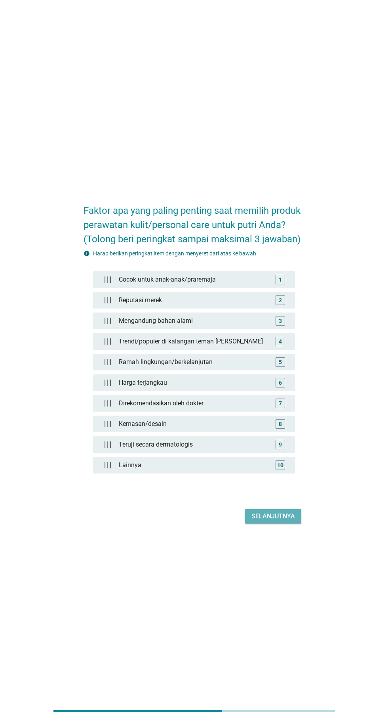
click at [278, 521] on div "Selanjutnya" at bounding box center [274, 516] width 44 height 10
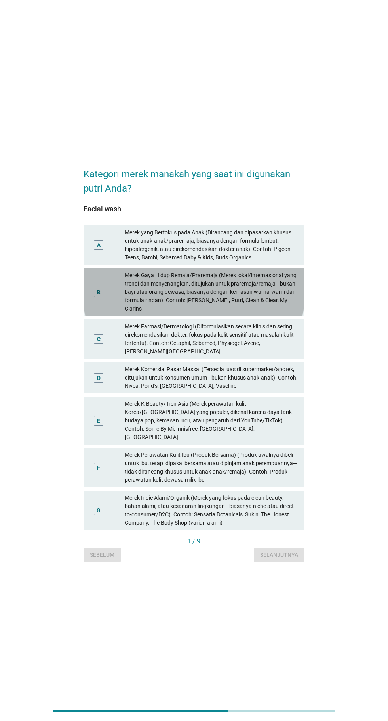
click at [246, 313] on div "Merek Gaya Hidup Remaja/Praremaja (Merek lokal/internasional yang trendi dan me…" at bounding box center [212, 292] width 174 height 42
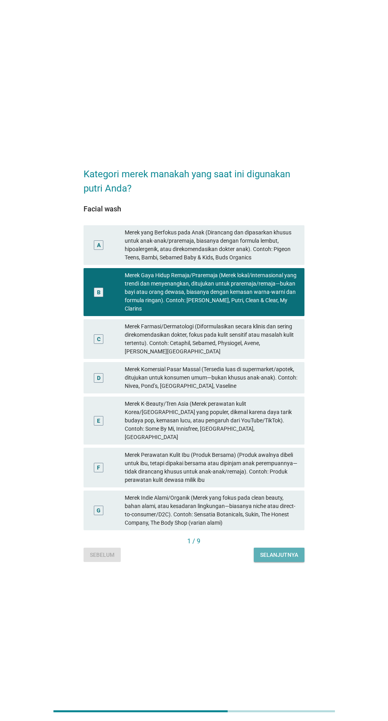
click at [295, 559] on div "Selanjutnya" at bounding box center [279, 555] width 38 height 8
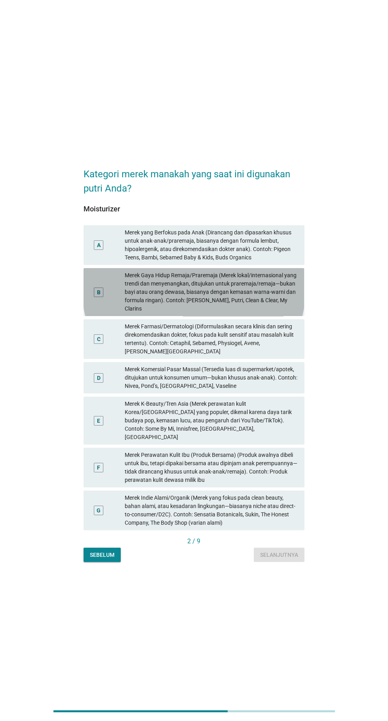
click at [243, 313] on div "Merek Gaya Hidup Remaja/Praremaja (Merek lokal/internasional yang trendi dan me…" at bounding box center [212, 292] width 174 height 42
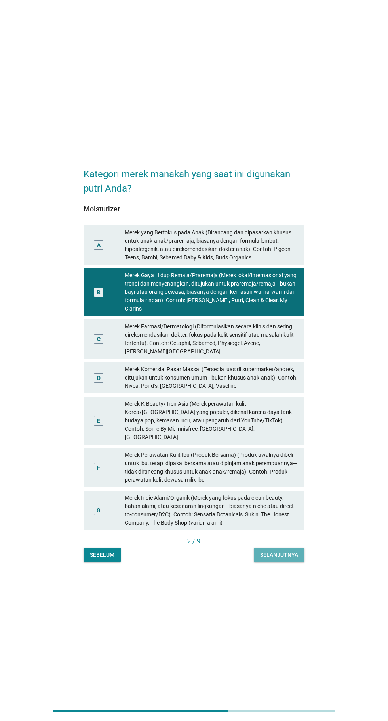
click at [288, 559] on div "Selanjutnya" at bounding box center [279, 555] width 38 height 8
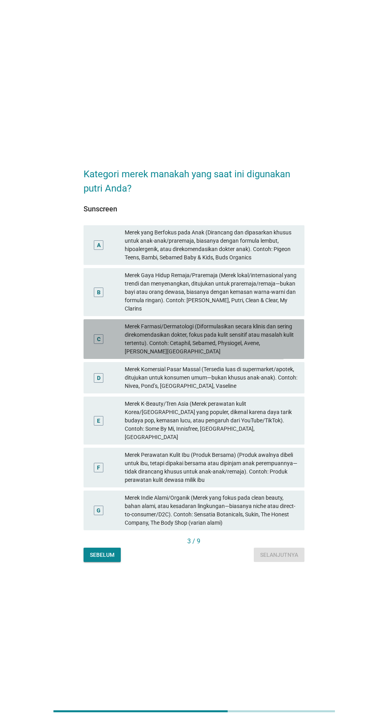
click at [270, 356] on div "Merek Farmasi/Dermatologi (Diformulasikan secara klinis dan sering direkomendas…" at bounding box center [212, 338] width 174 height 33
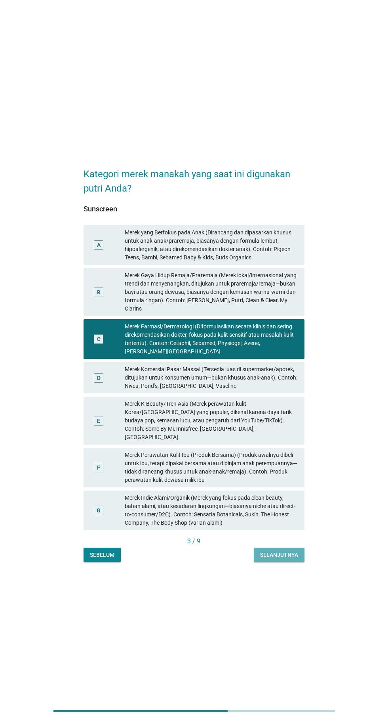
click at [287, 559] on div "Selanjutnya" at bounding box center [279, 555] width 38 height 8
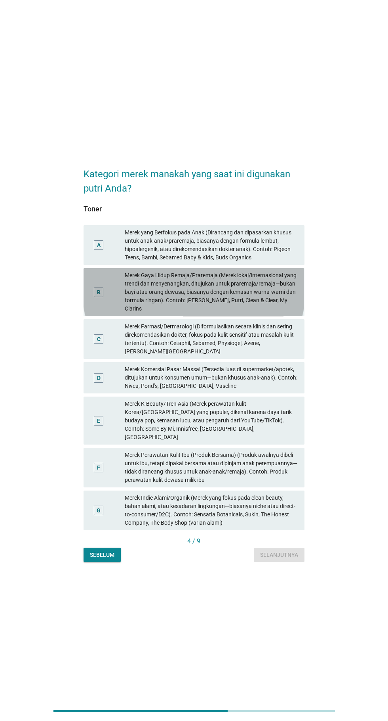
click at [250, 313] on div "Merek Gaya Hidup Remaja/Praremaja (Merek lokal/internasional yang trendi dan me…" at bounding box center [212, 292] width 174 height 42
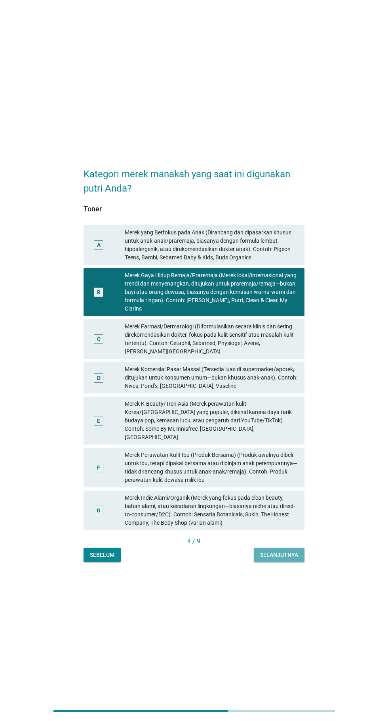
click at [279, 559] on div "Selanjutnya" at bounding box center [279, 555] width 38 height 8
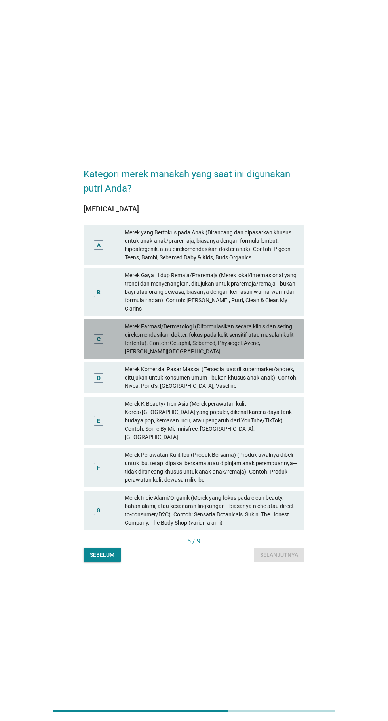
click at [244, 356] on div "Merek Farmasi/Dermatologi (Diformulasikan secara klinis dan sering direkomendas…" at bounding box center [212, 338] width 174 height 33
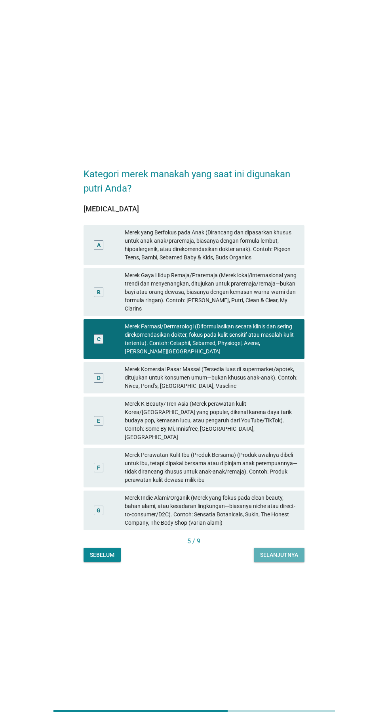
click at [282, 559] on div "Selanjutnya" at bounding box center [279, 555] width 38 height 8
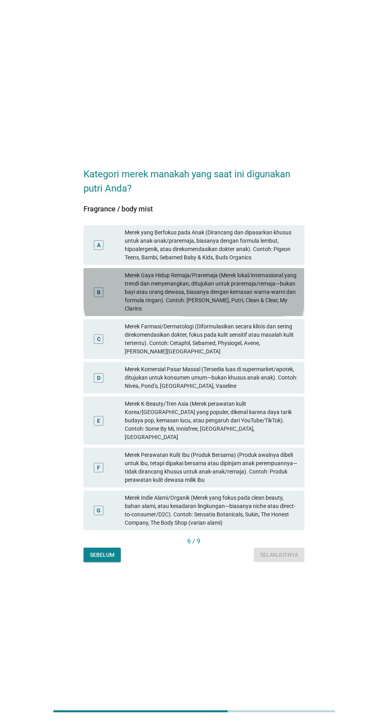
click at [237, 313] on div "Merek Gaya Hidup Remaja/Praremaja (Merek lokal/internasional yang trendi dan me…" at bounding box center [212, 292] width 174 height 42
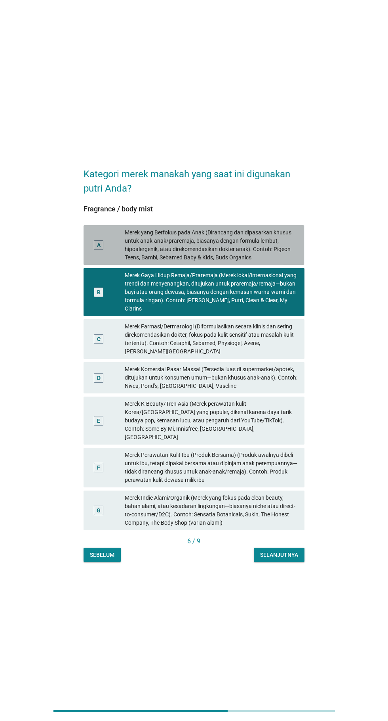
click at [247, 262] on div "Merek yang Berfokus pada Anak (Dirancang dan dipasarkan khusus untuk anak-anak/…" at bounding box center [212, 244] width 174 height 33
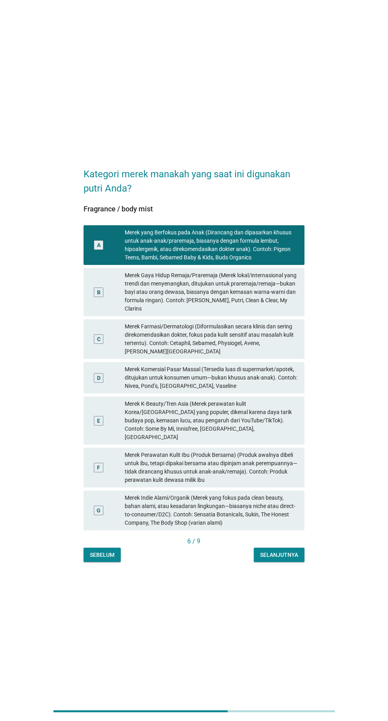
click at [253, 313] on div "Merek Gaya Hidup Remaja/Praremaja (Merek lokal/internasional yang trendi dan me…" at bounding box center [212, 292] width 174 height 42
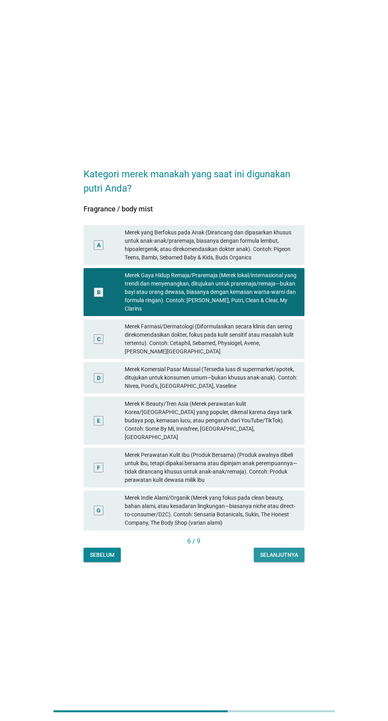
click at [286, 559] on div "Selanjutnya" at bounding box center [279, 555] width 38 height 8
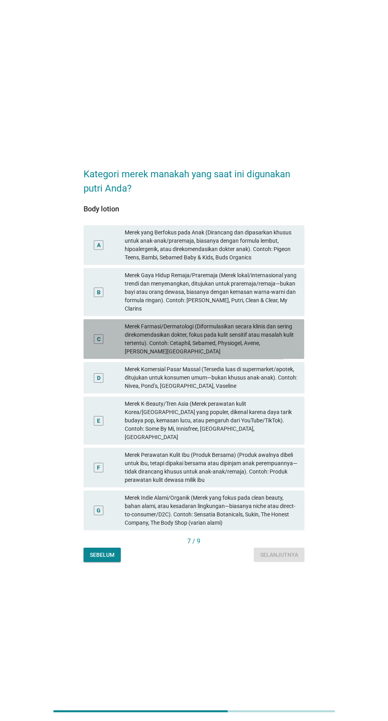
click at [254, 356] on div "Merek Farmasi/Dermatologi (Diformulasikan secara klinis dan sering direkomendas…" at bounding box center [212, 338] width 174 height 33
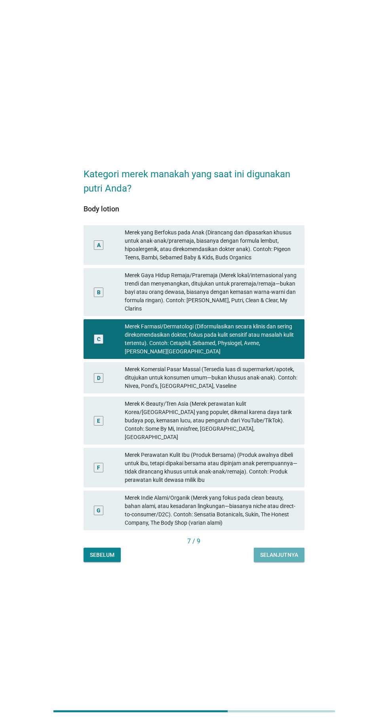
click at [295, 562] on button "Selanjutnya" at bounding box center [279, 554] width 51 height 14
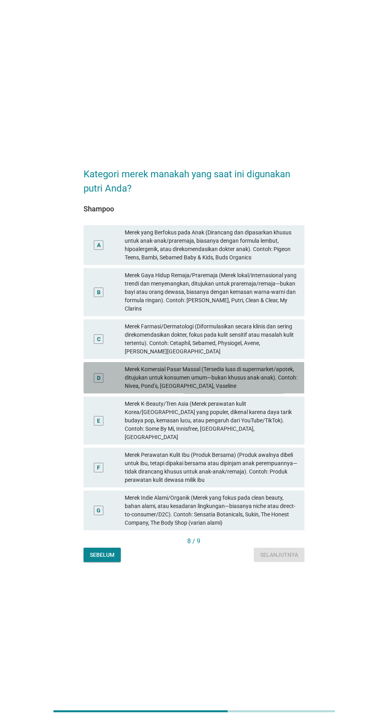
click at [257, 390] on div "Merek Komersial Pasar Massal (Tersedia luas di supermarket/apotek, ditujukan un…" at bounding box center [212, 377] width 174 height 25
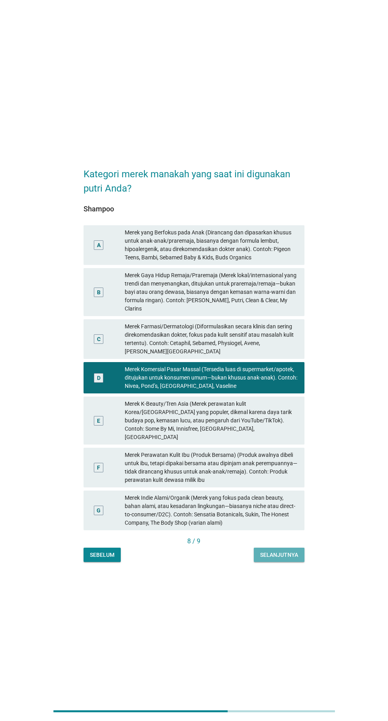
click at [290, 562] on button "Selanjutnya" at bounding box center [279, 554] width 51 height 14
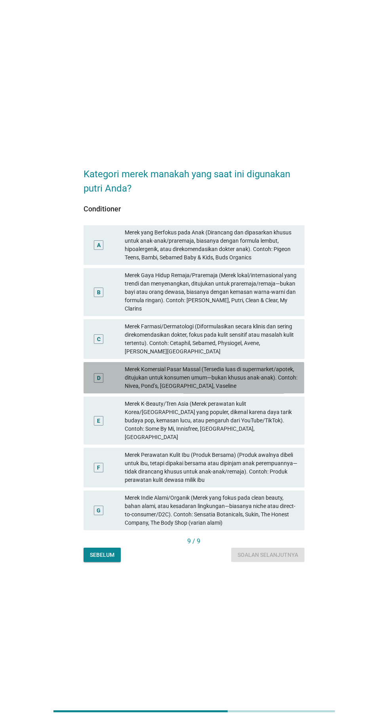
click at [249, 390] on div "Merek Komersial Pasar Massal (Tersedia luas di supermarket/apotek, ditujukan un…" at bounding box center [212, 377] width 174 height 25
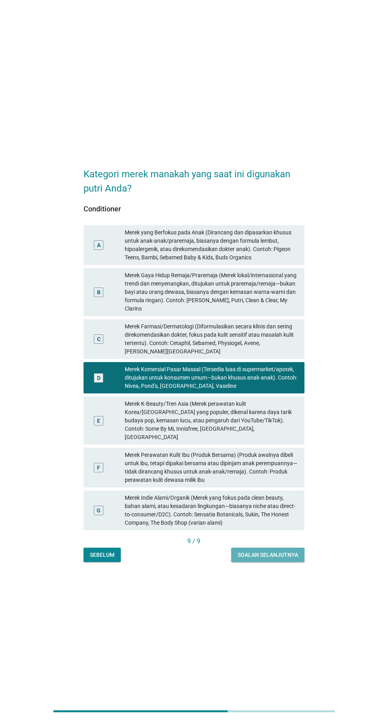
click at [283, 559] on div "Soalan selanjutnya" at bounding box center [268, 555] width 61 height 8
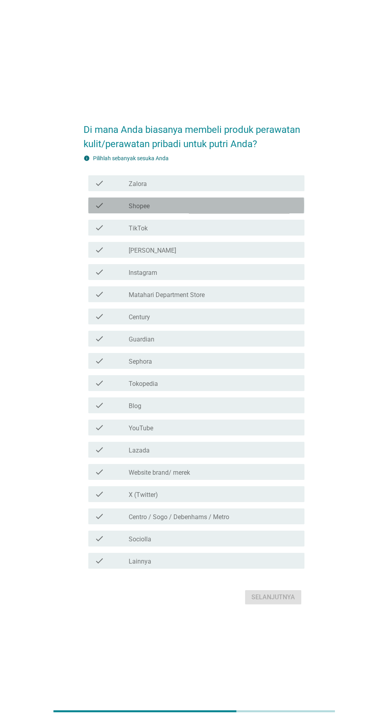
click at [249, 210] on div "check_box_outline_blank Shopee" at bounding box center [214, 206] width 170 height 10
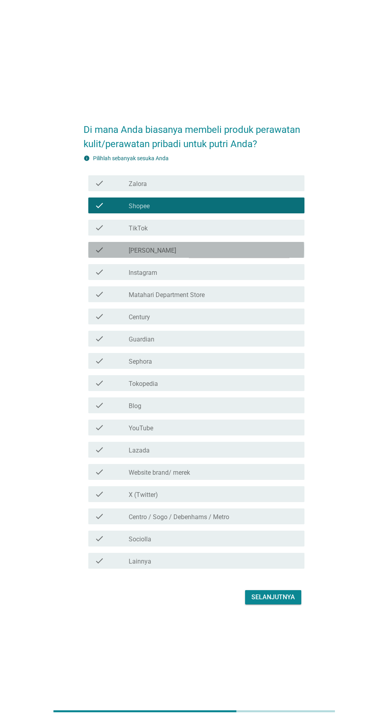
click at [238, 254] on div "check_box_outline_blank [PERSON_NAME]" at bounding box center [214, 250] width 170 height 10
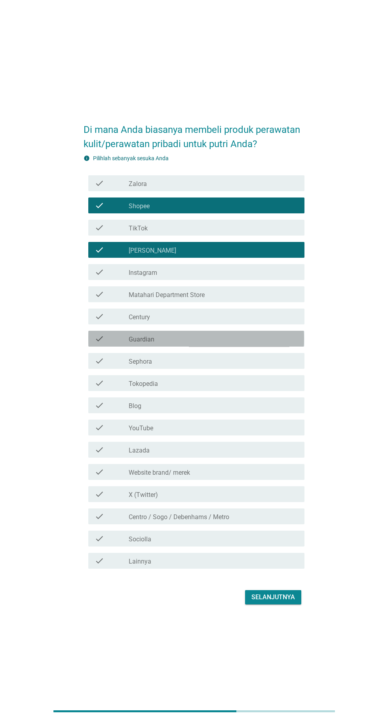
click at [224, 343] on div "check_box_outline_blank Guardian" at bounding box center [214, 339] width 170 height 10
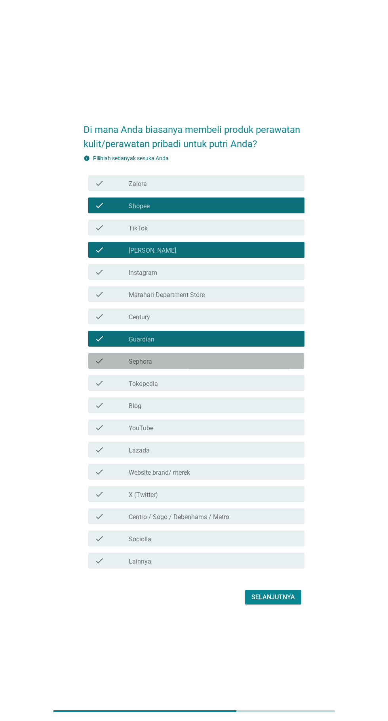
click at [220, 365] on div "check_box_outline_blank Sephora" at bounding box center [214, 361] width 170 height 10
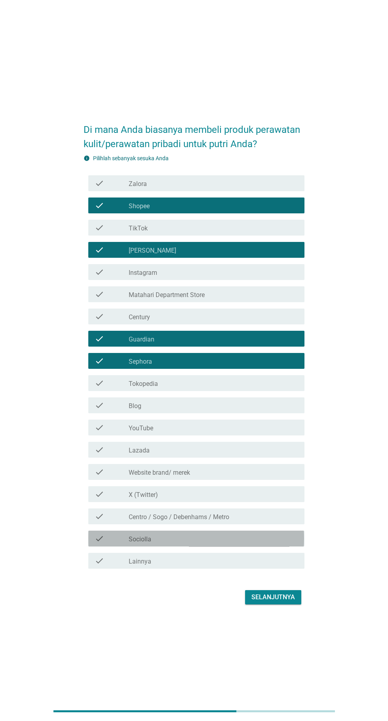
click at [218, 543] on div "check_box_outline_blank Sociolla" at bounding box center [214, 539] width 170 height 10
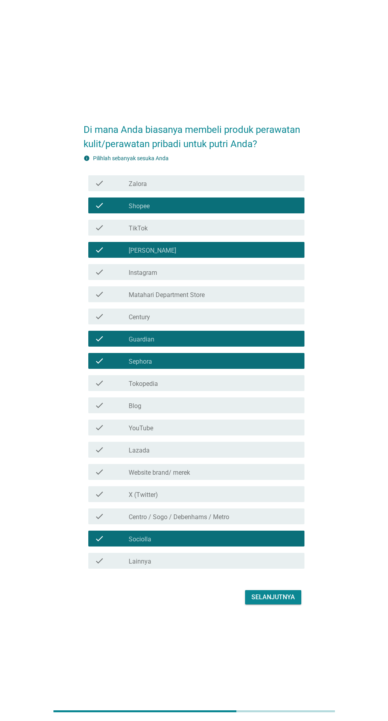
click at [239, 232] on div "check_box_outline_blank TikTok" at bounding box center [214, 228] width 170 height 10
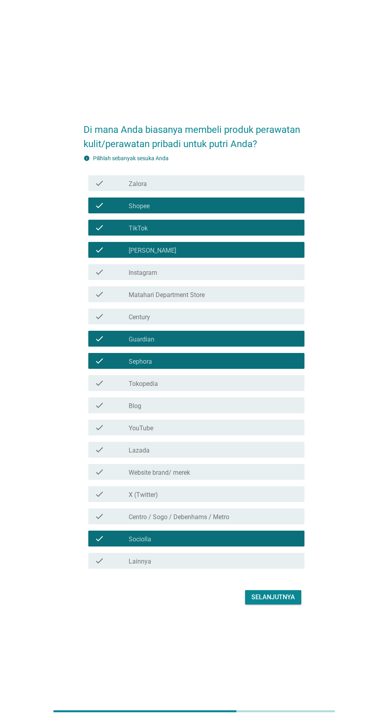
click at [223, 388] on div "check_box_outline_blank Tokopedia" at bounding box center [214, 383] width 170 height 10
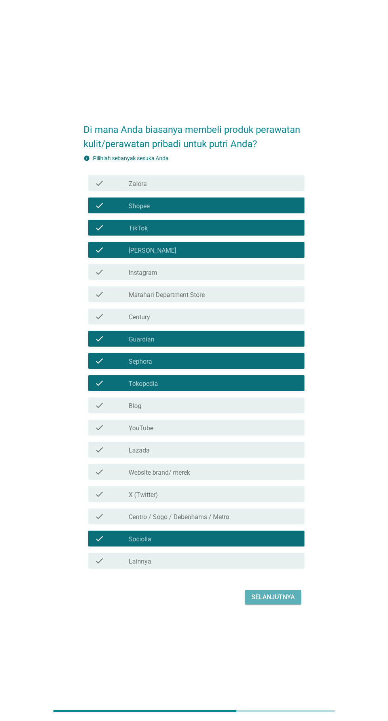
click at [279, 604] on button "Selanjutnya" at bounding box center [273, 597] width 56 height 14
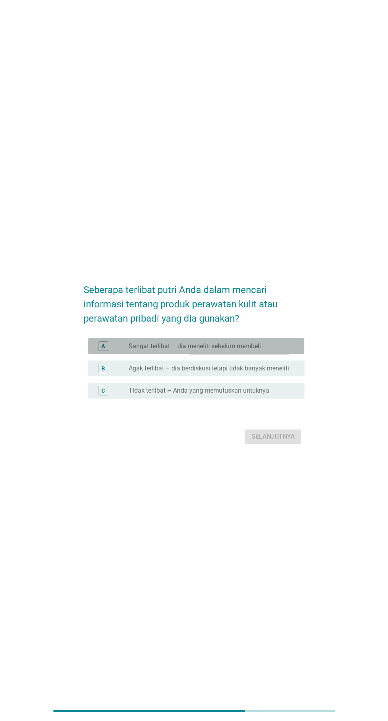
click at [260, 350] on label "Sangat terlibat – dia meneliti sebelum membeli" at bounding box center [195, 346] width 132 height 8
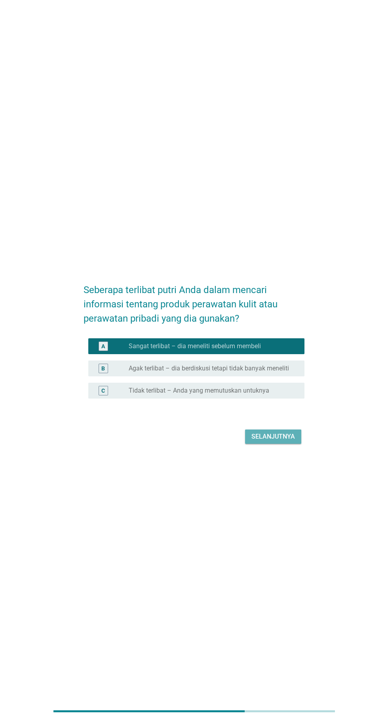
click at [288, 441] on div "Selanjutnya" at bounding box center [274, 437] width 44 height 10
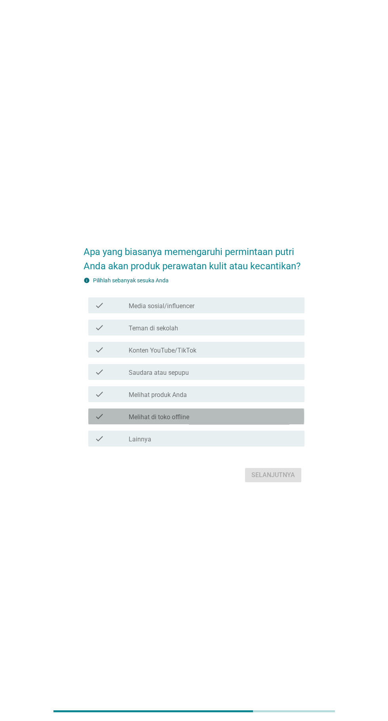
click at [236, 421] on div "check_box_outline_blank Melihat di toko offline" at bounding box center [214, 416] width 170 height 10
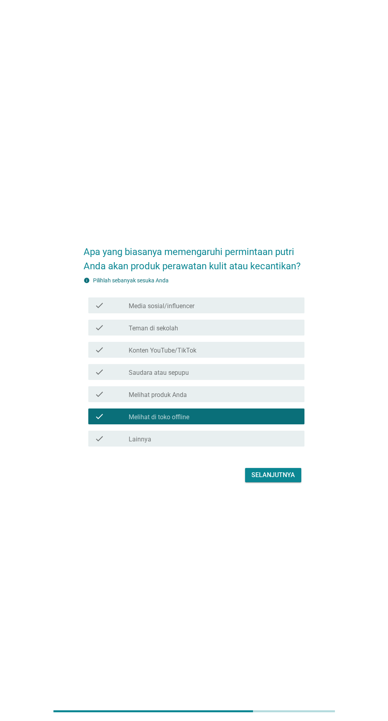
click at [243, 332] on div "check_box_outline_blank Teman di sekolah" at bounding box center [214, 328] width 170 height 10
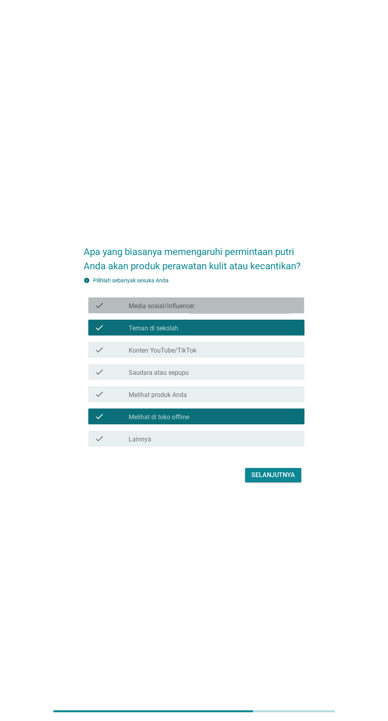
click at [239, 310] on div "check_box_outline_blank Media sosial/influencer" at bounding box center [214, 305] width 170 height 10
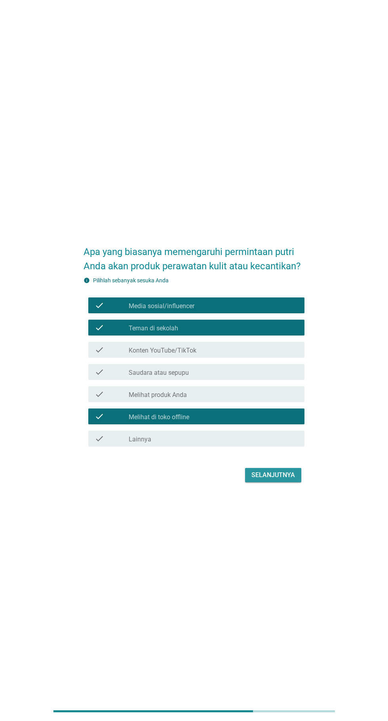
click at [276, 480] on div "Selanjutnya" at bounding box center [274, 475] width 44 height 10
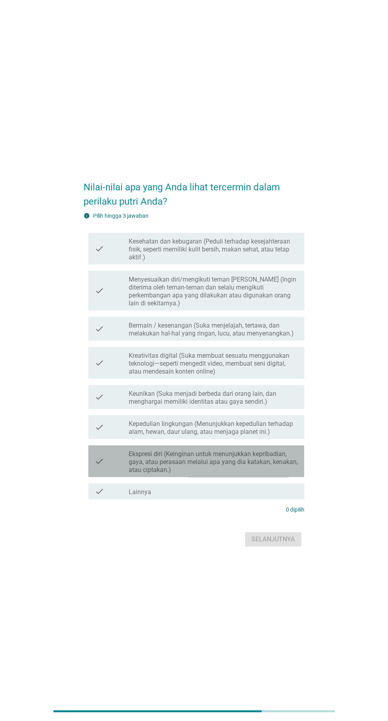
click at [257, 474] on label "Ekspresi diri (Keinginan untuk menunjukkan kepribadian, gaya, atau perasaan mel…" at bounding box center [214, 462] width 170 height 24
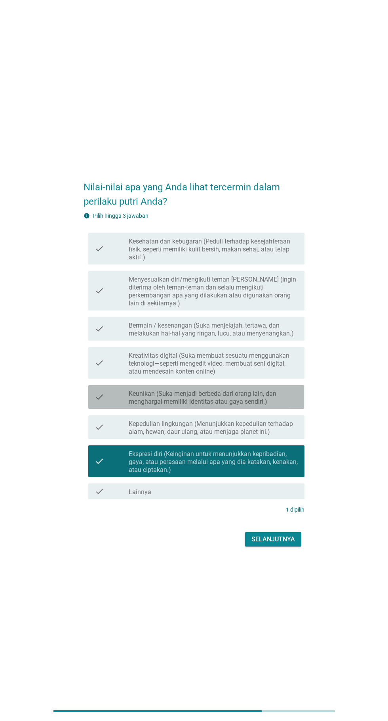
click at [239, 406] on label "Keunikan (Suka menjadi berbeda dari orang lain, dan menghargai memiliki identit…" at bounding box center [214, 398] width 170 height 16
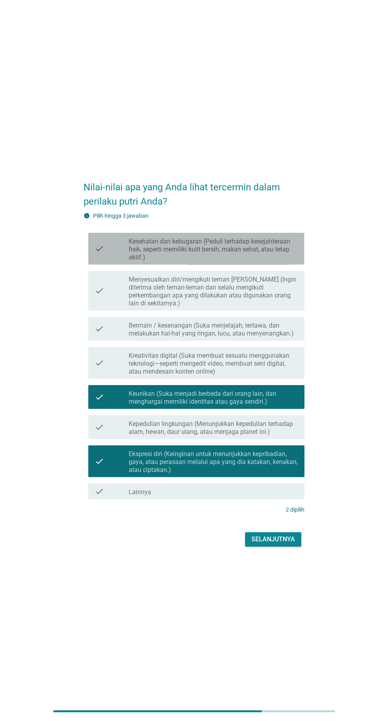
click at [270, 261] on label "Kesehatan dan kebugaran (Peduli terhadap kesejahteraan fisik, seperti memiliki …" at bounding box center [214, 249] width 170 height 24
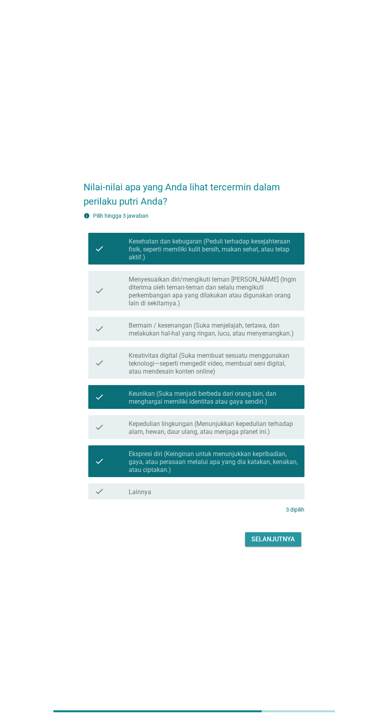
click at [286, 544] on div "Selanjutnya" at bounding box center [274, 539] width 44 height 10
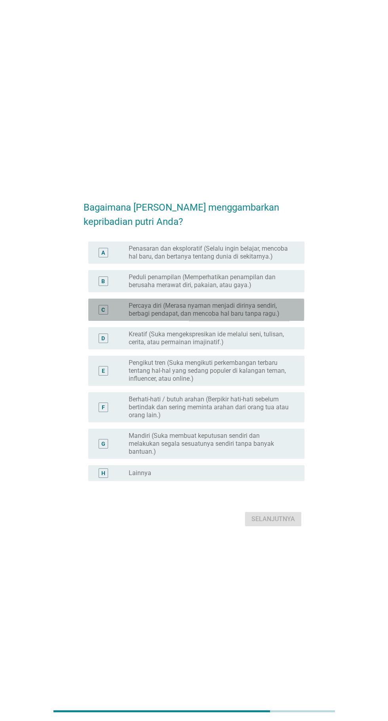
click at [264, 318] on label "Percaya diri (Merasa nyaman menjadi dirinya sendiri, berbagi pendapat, dan menc…" at bounding box center [210, 310] width 163 height 16
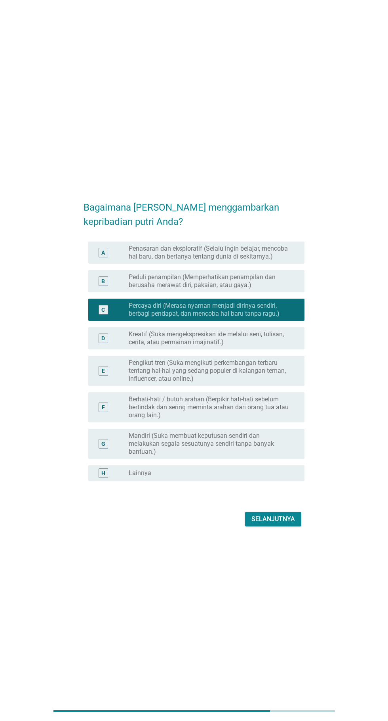
click at [259, 289] on label "Peduli penampilan (Memperhatikan penampilan dan berusaha merawat diri, pakaian,…" at bounding box center [210, 281] width 163 height 16
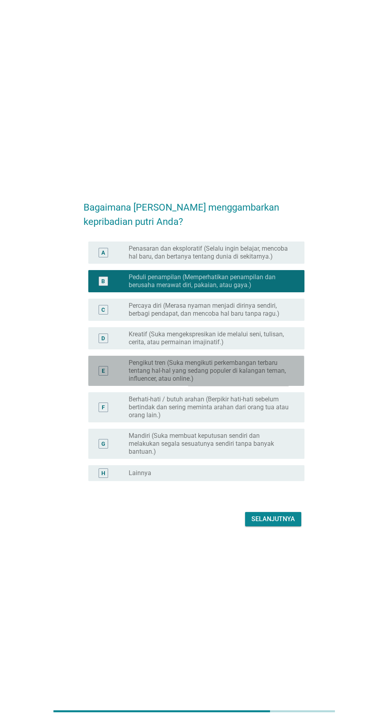
click at [271, 383] on label "Pengikut tren (Suka mengikuti perkembangan terbaru tentang hal-hal yang sedang …" at bounding box center [210, 371] width 163 height 24
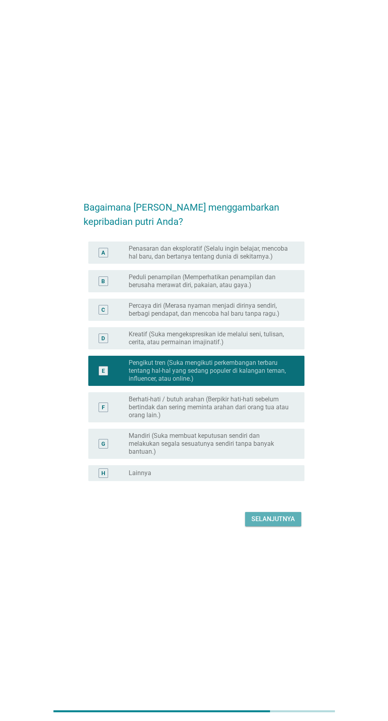
click at [279, 524] on div "Selanjutnya" at bounding box center [274, 519] width 44 height 10
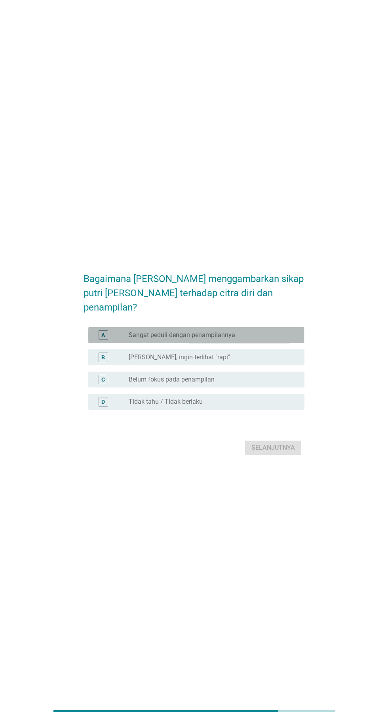
click at [263, 339] on div "radio_button_unchecked Sangat peduli dengan penampilannya" at bounding box center [210, 335] width 163 height 8
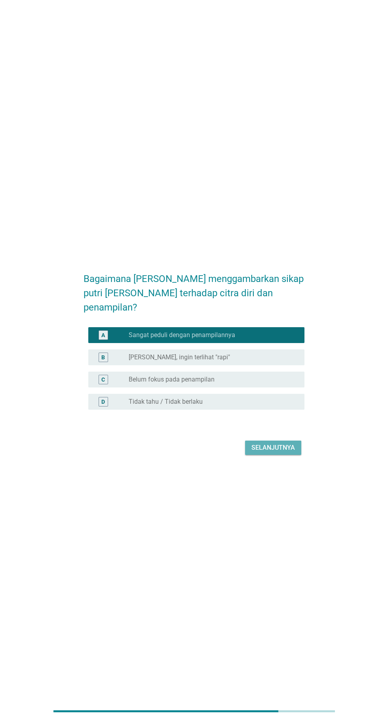
click at [281, 452] on div "Selanjutnya" at bounding box center [274, 448] width 44 height 10
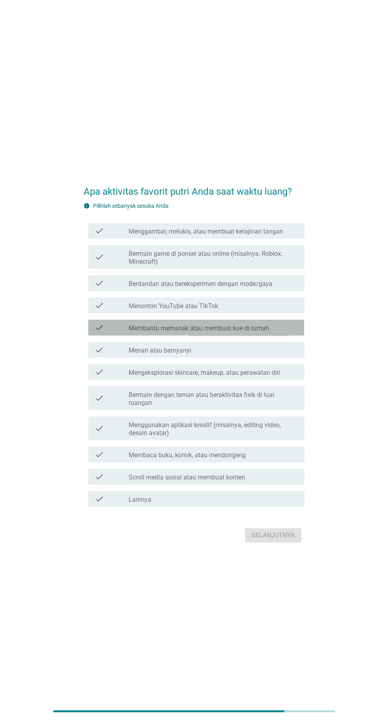
click at [261, 332] on label "Membantu memasak atau membuat kue di rumah" at bounding box center [199, 328] width 141 height 8
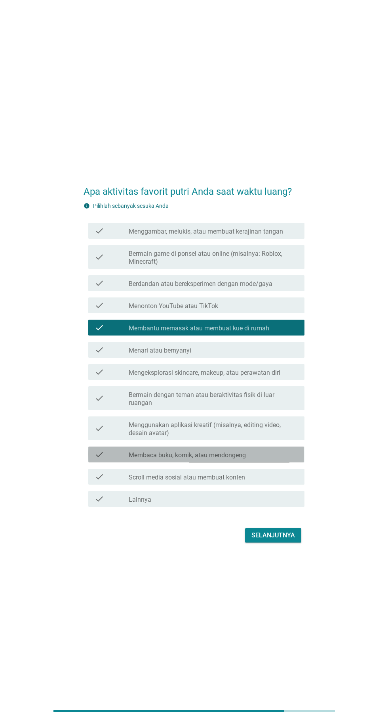
click at [245, 459] on label "Membaca buku, komik, atau mendongeng" at bounding box center [187, 455] width 117 height 8
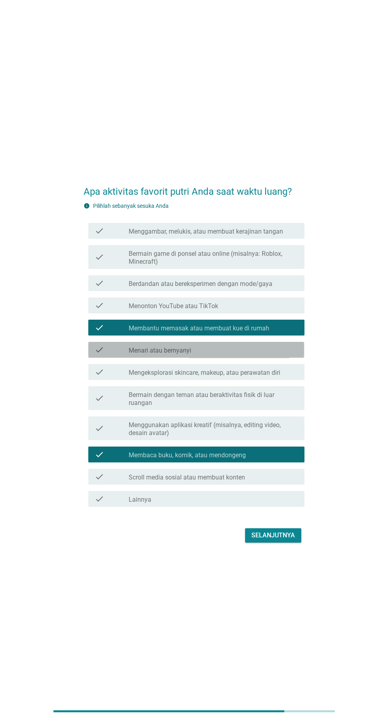
click at [256, 354] on div "check_box_outline_blank Menari atau bernyanyi" at bounding box center [214, 350] width 170 height 10
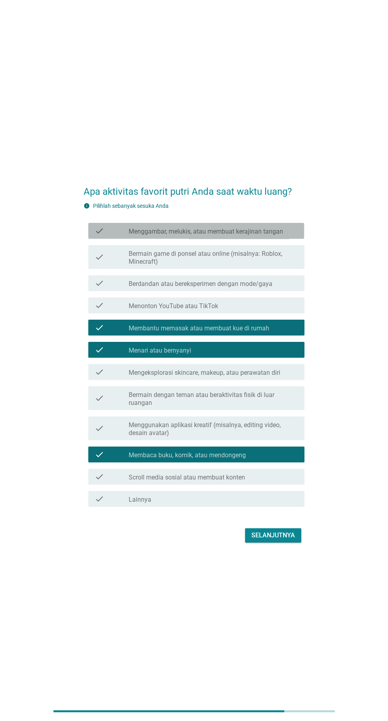
click at [264, 235] on label "Menggambar, melukis, atau membuat kerajinan tangan" at bounding box center [206, 232] width 155 height 8
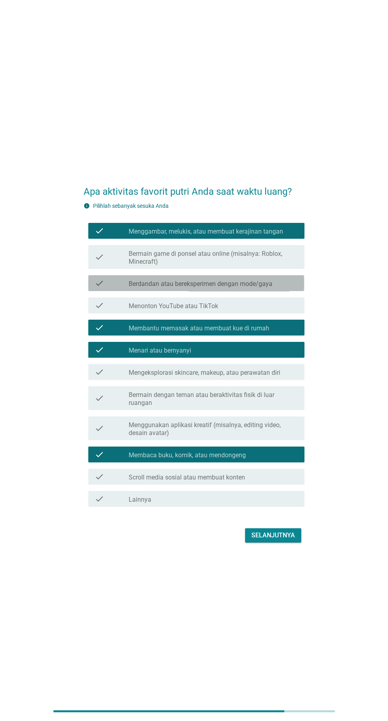
click at [260, 288] on label "Berdandan atau bereksperimen dengan mode/gaya" at bounding box center [201, 284] width 144 height 8
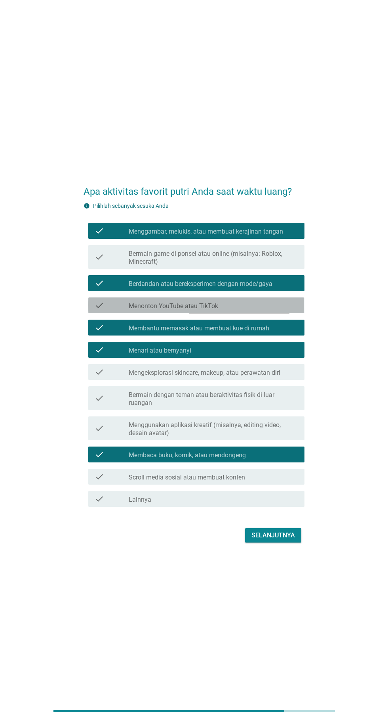
click at [256, 310] on div "check_box_outline_blank Menonton YouTube atau TikTok" at bounding box center [214, 305] width 170 height 10
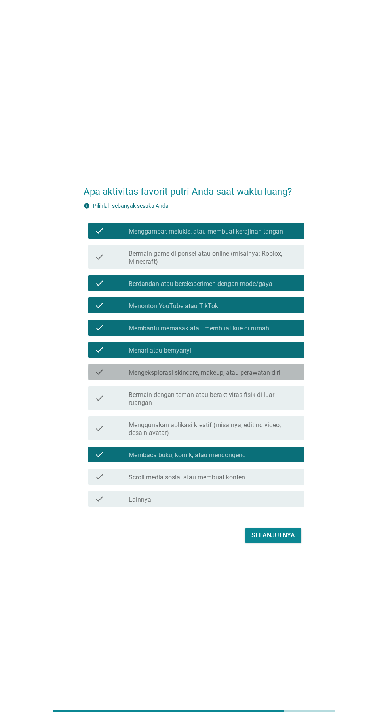
click at [272, 377] on label "Mengeksplorasi skincare, makeup, atau perawatan diri" at bounding box center [205, 373] width 152 height 8
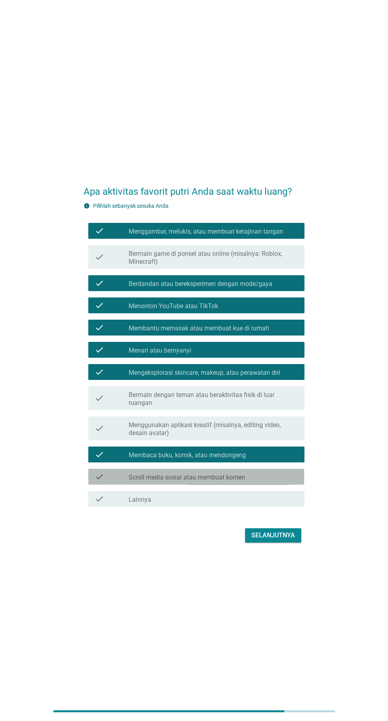
click at [257, 481] on div "check_box_outline_blank Scroll media sosial atau membuat konten" at bounding box center [214, 477] width 170 height 10
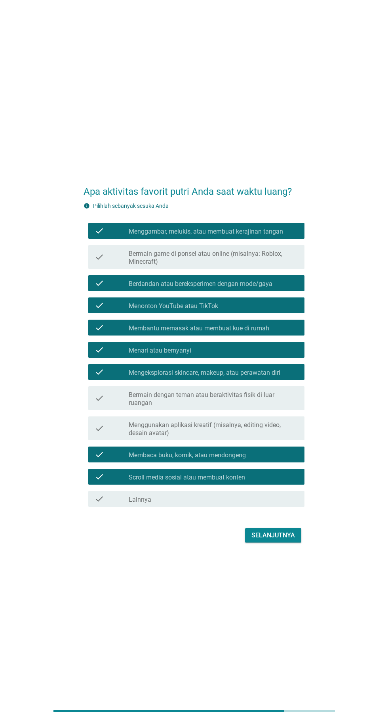
click at [291, 551] on div "Apa aktivitas favorit putri Anda saat waktu luang? info Pilihlah sebanyak sesuk…" at bounding box center [193, 360] width 233 height 381
click at [287, 540] on div "Selanjutnya" at bounding box center [274, 535] width 44 height 10
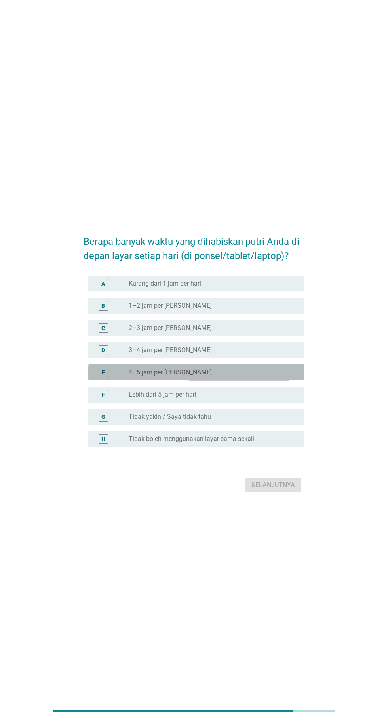
click at [235, 376] on div "radio_button_unchecked 4–5 jam per hari" at bounding box center [210, 372] width 163 height 8
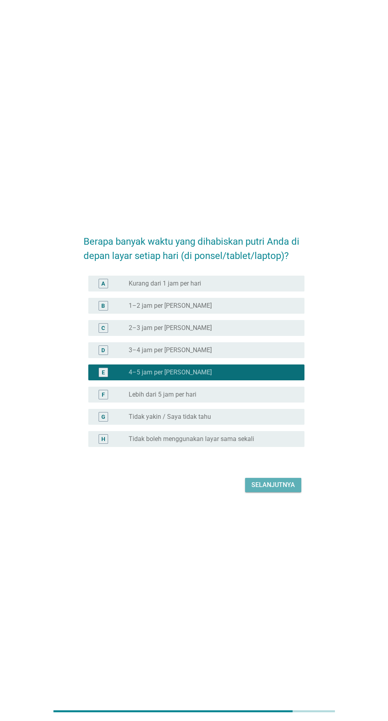
click at [281, 490] on div "Selanjutnya" at bounding box center [274, 485] width 44 height 10
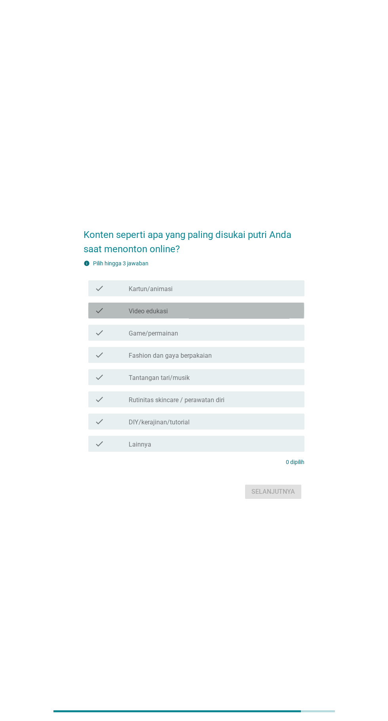
click at [263, 315] on div "check_box_outline_blank Video edukasi" at bounding box center [214, 311] width 170 height 10
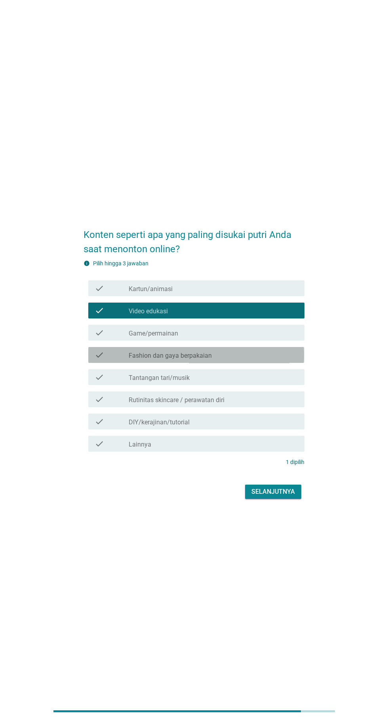
click at [262, 360] on div "check_box_outline_blank Fashion dan gaya berpakaian" at bounding box center [214, 355] width 170 height 10
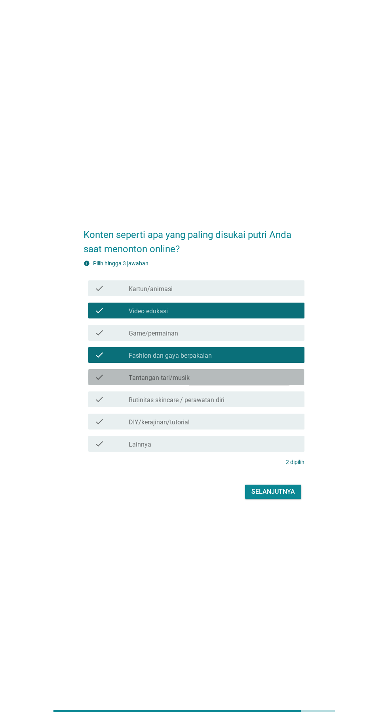
click at [256, 382] on div "check_box_outline_blank Tantangan tari/musik" at bounding box center [214, 377] width 170 height 10
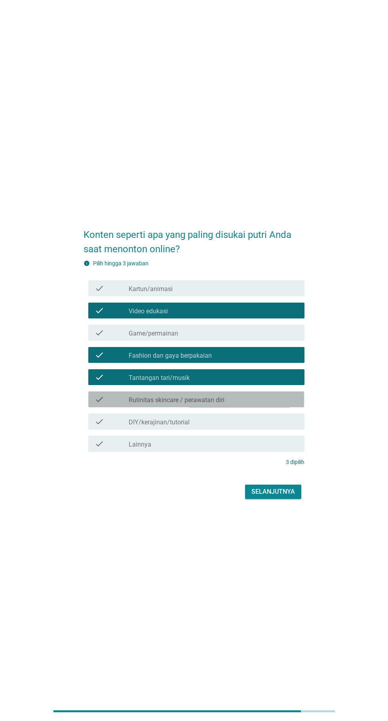
click at [262, 404] on div "check_box_outline_blank Rutinitas skincare / perawatan diri" at bounding box center [214, 399] width 170 height 10
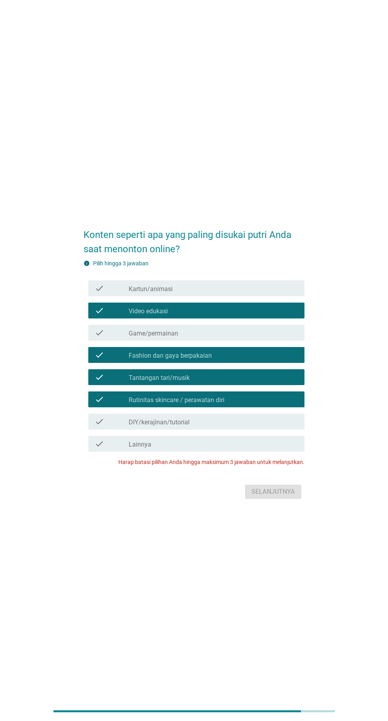
click at [253, 404] on div "check_box_outline_blank Rutinitas skincare / perawatan diri" at bounding box center [214, 399] width 170 height 10
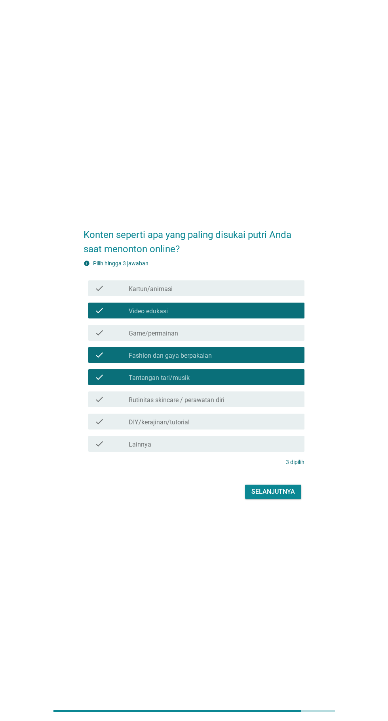
click at [265, 315] on div "check_box_outline_blank Video edukasi" at bounding box center [214, 311] width 170 height 10
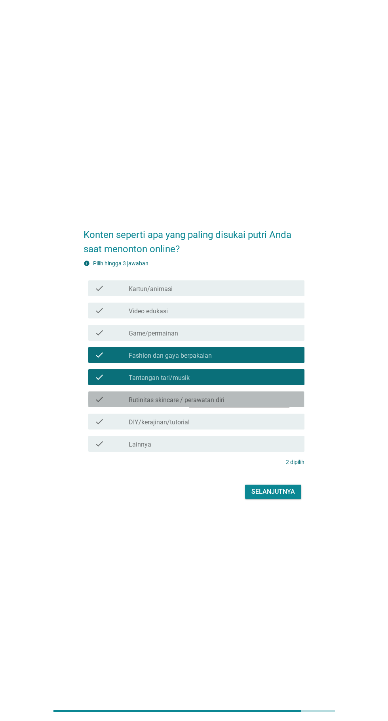
click at [255, 404] on div "check_box_outline_blank Rutinitas skincare / perawatan diri" at bounding box center [214, 399] width 170 height 10
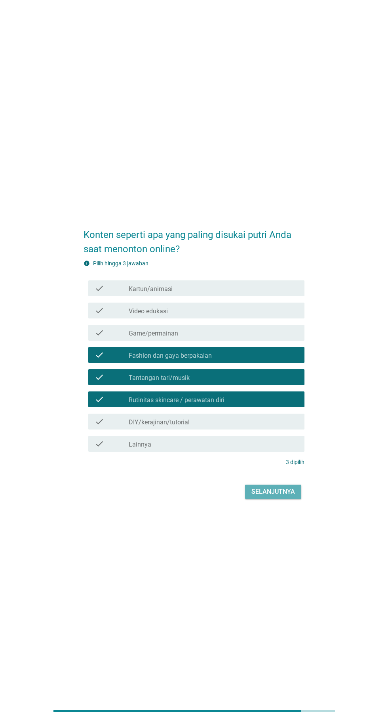
click at [283, 496] on div "Selanjutnya" at bounding box center [274, 492] width 44 height 10
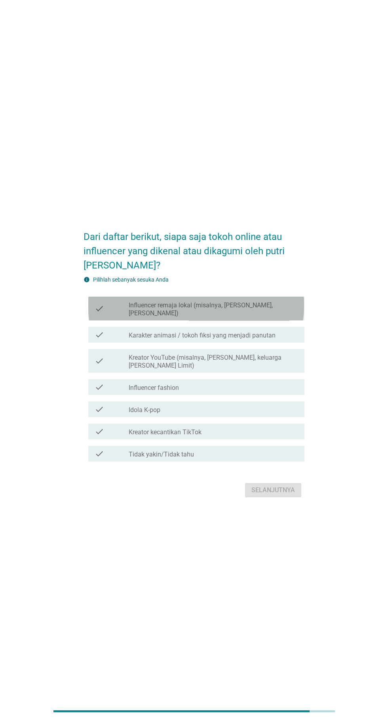
click at [268, 317] on label "Influencer remaja lokal (misalnya, [PERSON_NAME], [PERSON_NAME])" at bounding box center [214, 309] width 170 height 16
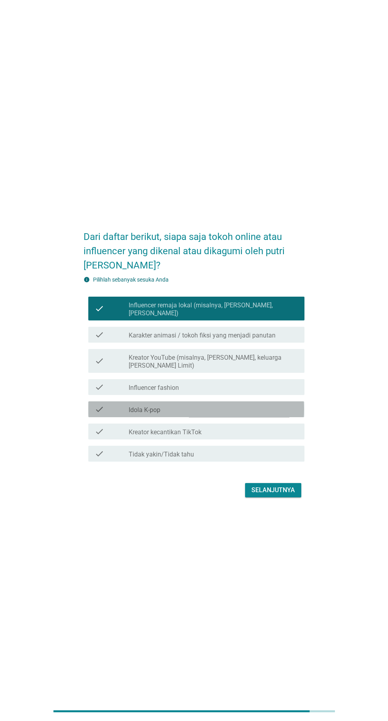
click at [257, 414] on div "check_box_outline_blank Idola K-pop" at bounding box center [214, 409] width 170 height 10
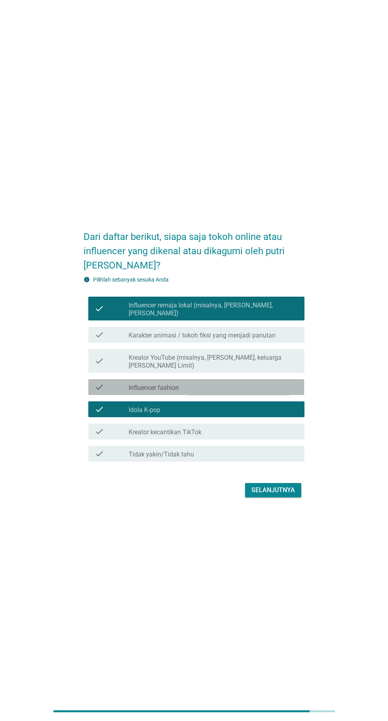
click at [263, 392] on div "check_box_outline_blank Influencer fashion" at bounding box center [214, 387] width 170 height 10
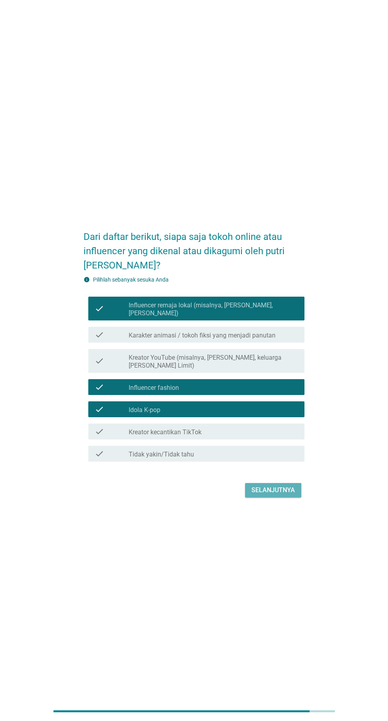
click at [287, 497] on button "Selanjutnya" at bounding box center [273, 490] width 56 height 14
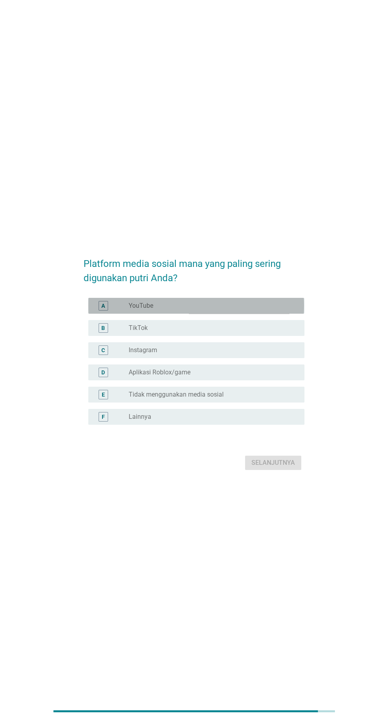
click at [259, 310] on div "radio_button_unchecked YouTube" at bounding box center [210, 306] width 163 height 8
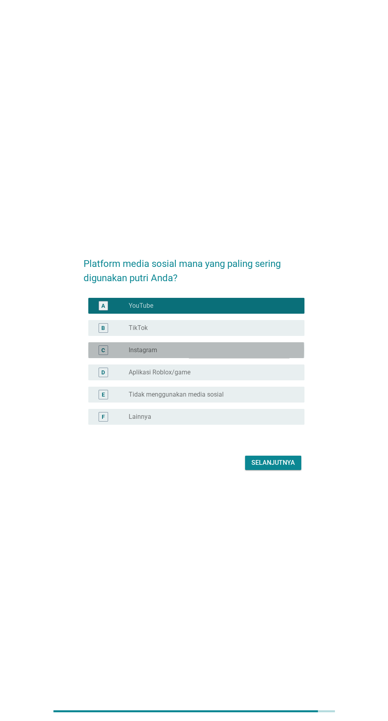
click at [254, 355] on div "radio_button_unchecked Instagram" at bounding box center [214, 350] width 170 height 10
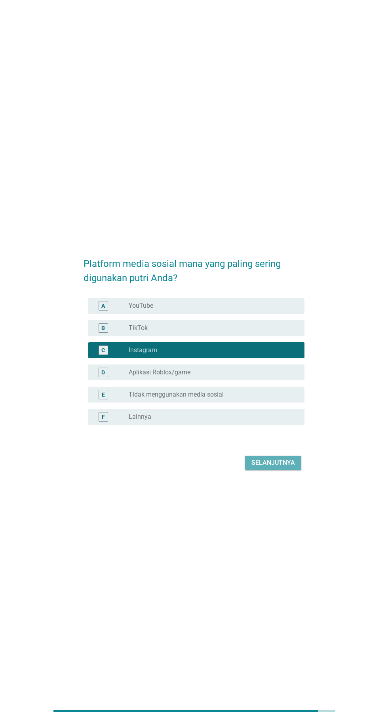
click at [284, 467] on div "Selanjutnya" at bounding box center [274, 463] width 44 height 10
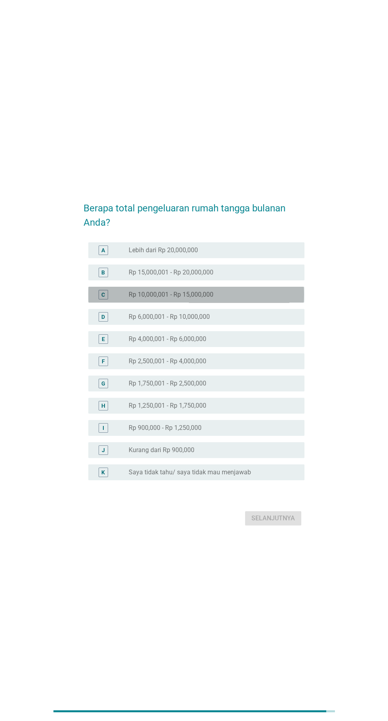
click at [251, 299] on div "radio_button_unchecked Rp 10,000,001 - Rp 15,000,000" at bounding box center [214, 295] width 170 height 10
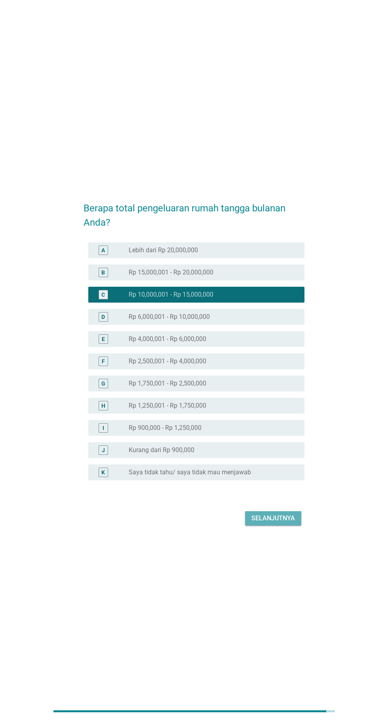
click at [272, 523] on div "Selanjutnya" at bounding box center [274, 518] width 44 height 10
